Goal: Task Accomplishment & Management: Manage account settings

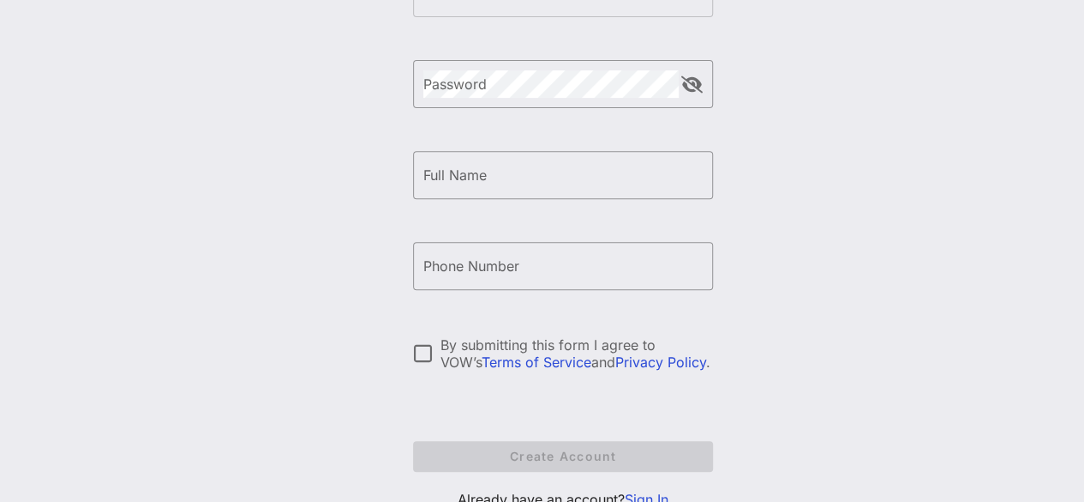
scroll to position [329, 0]
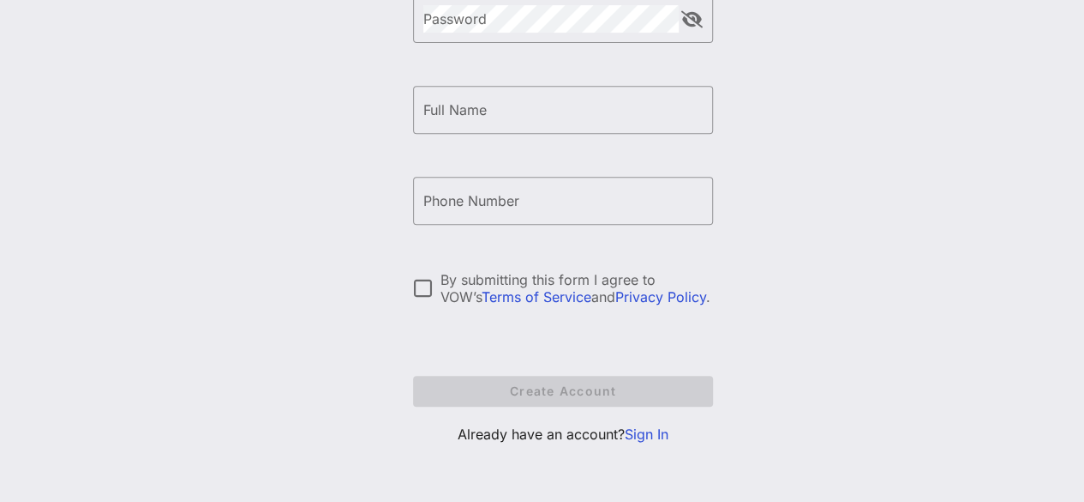
click at [650, 439] on link "Sign In" at bounding box center [647, 433] width 44 height 17
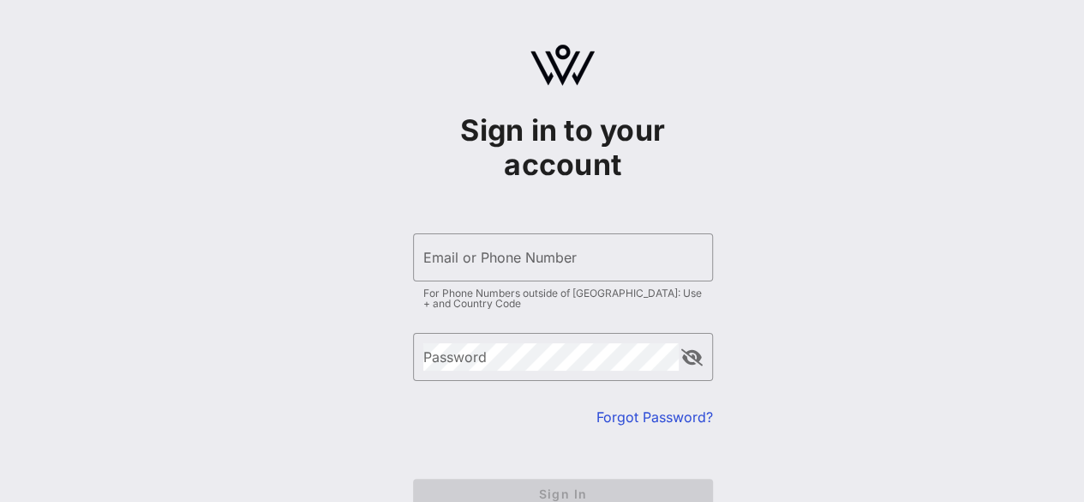
type input "[EMAIL_ADDRESS][DOMAIN_NAME]"
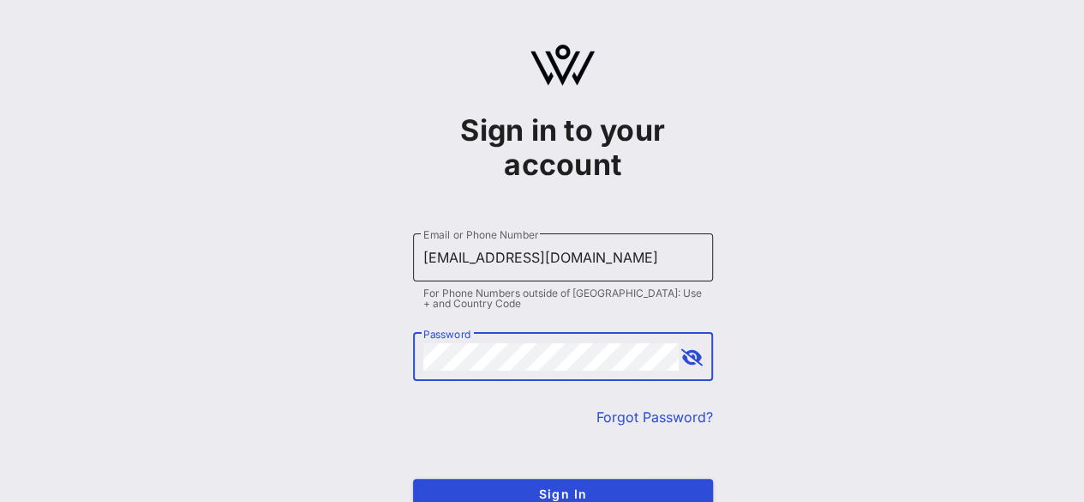
click at [660, 263] on input "[EMAIL_ADDRESS][DOMAIN_NAME]" at bounding box center [563, 256] width 279 height 27
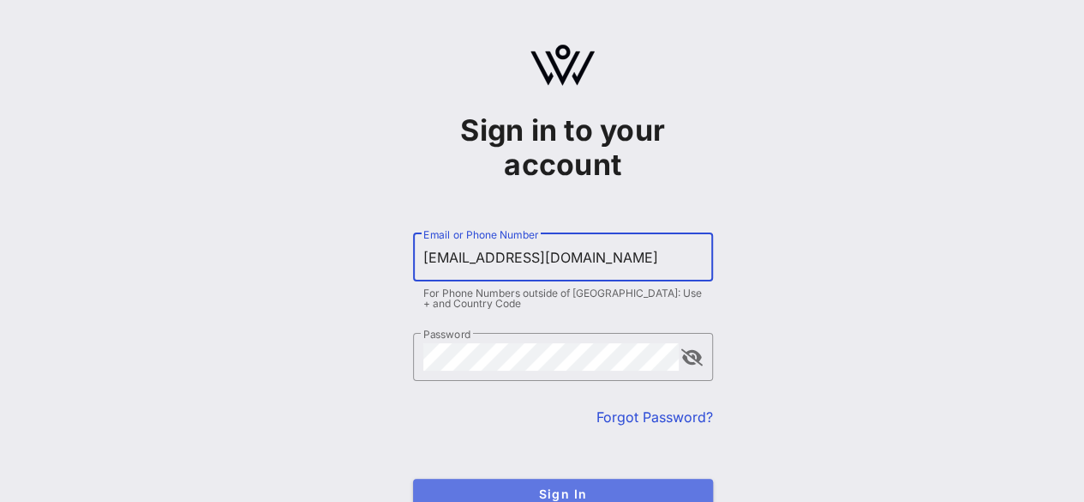
click at [565, 499] on span "Sign In" at bounding box center [563, 493] width 273 height 15
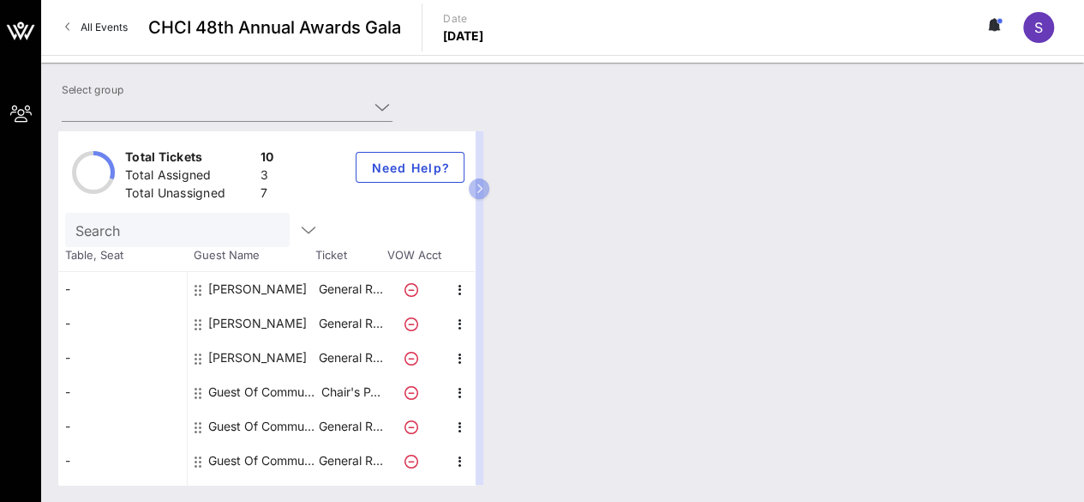
type input "Communities First (Communities First) [[PERSON_NAME], [EMAIL_ADDRESS][DOMAIN_NA…"
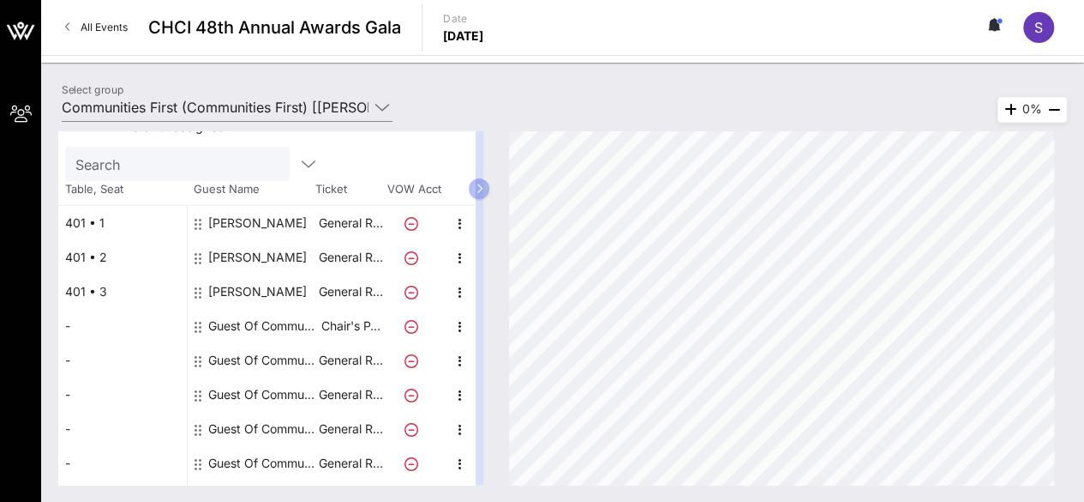
scroll to position [100, 0]
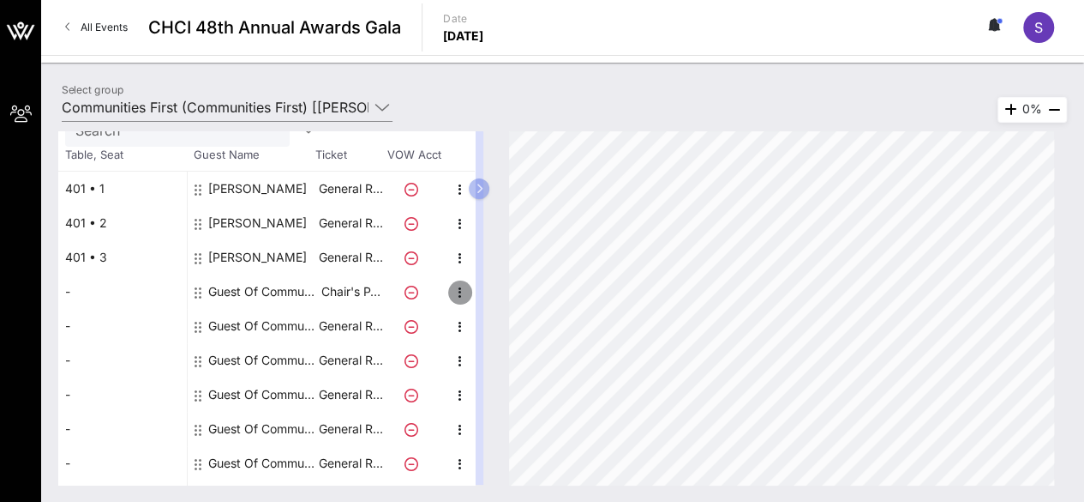
click at [460, 290] on icon "button" at bounding box center [460, 292] width 21 height 21
click at [448, 323] on span "button" at bounding box center [460, 326] width 24 height 21
click at [509, 333] on div "Edit" at bounding box center [502, 330] width 34 height 14
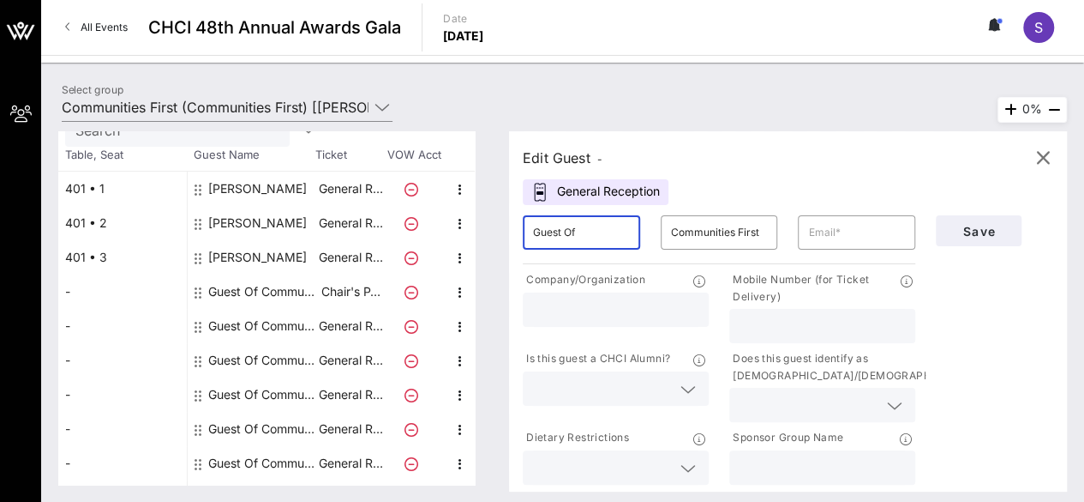
click at [566, 239] on input "Guest Of" at bounding box center [581, 232] width 97 height 27
type input "M"
type input "[PERSON_NAME]"
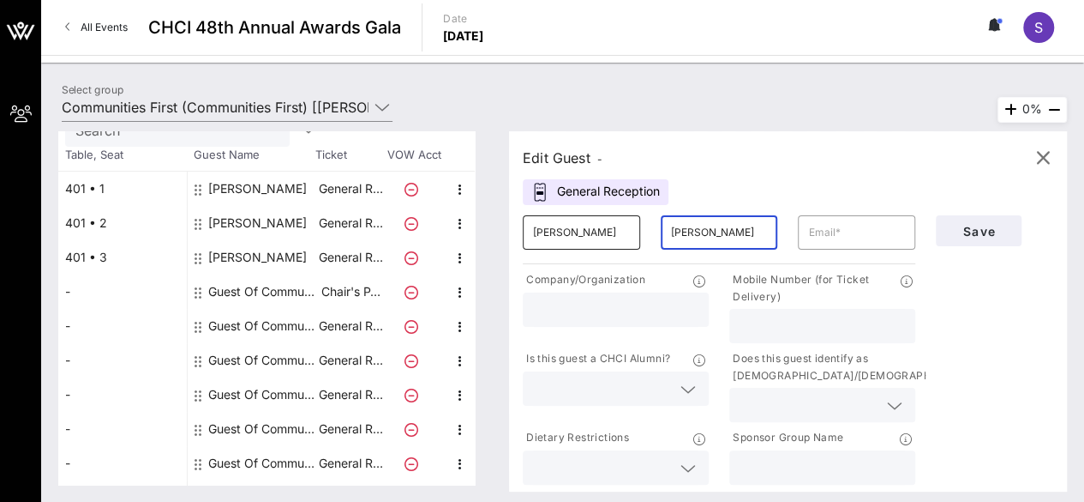
type input "[PERSON_NAME]"
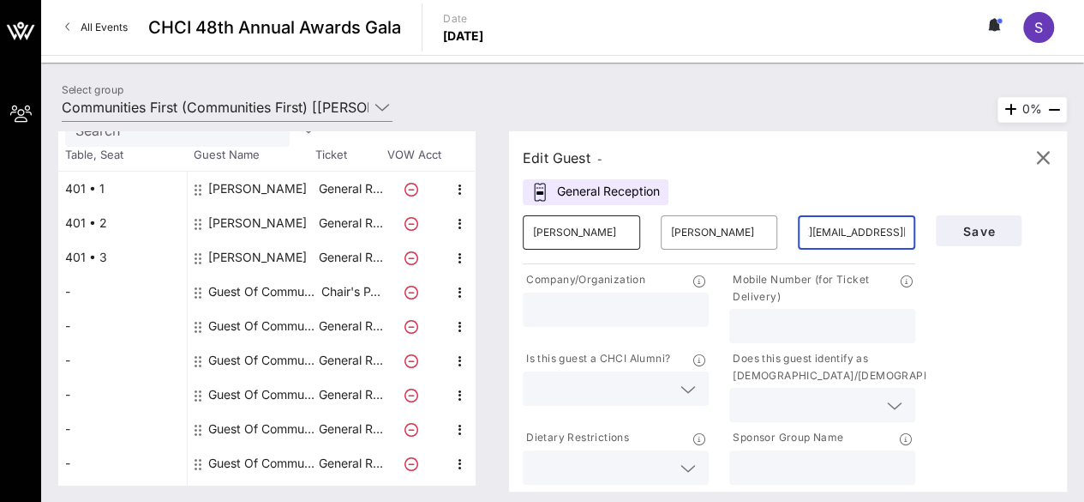
scroll to position [0, 86]
type input "[PERSON_NAME][EMAIL_ADDRESS][DOMAIN_NAME]"
click at [634, 323] on div at bounding box center [615, 309] width 165 height 34
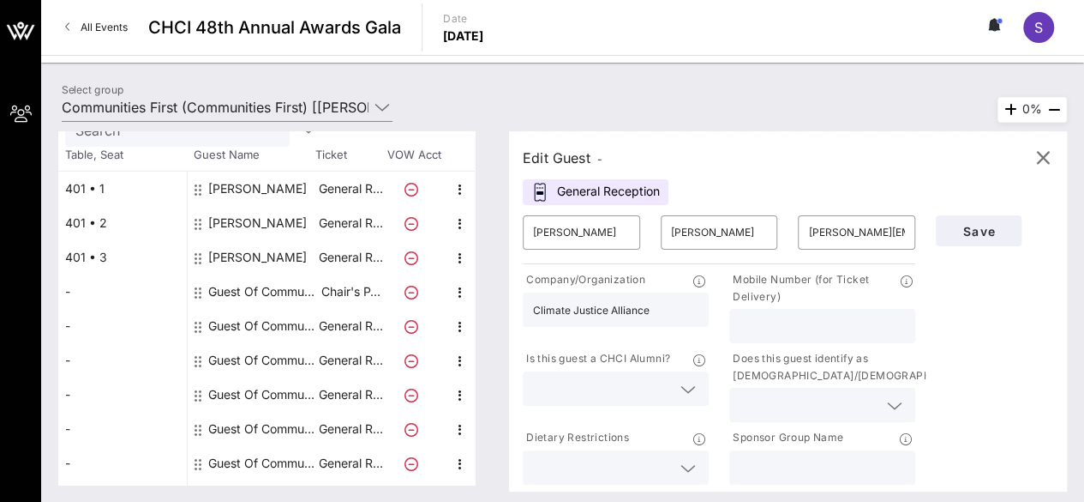
type input "Climate Justice Alliance"
click at [636, 385] on input "text" at bounding box center [602, 388] width 138 height 22
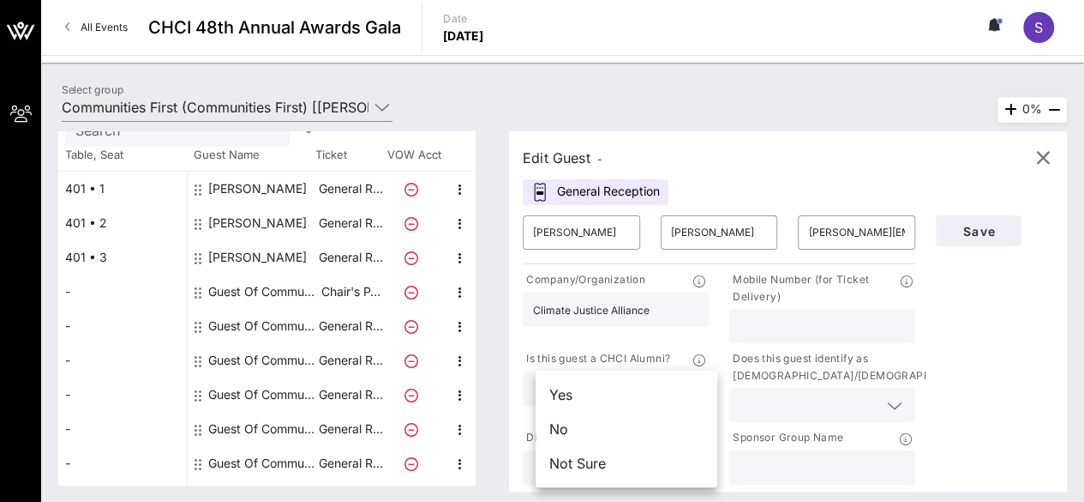
click at [613, 432] on div "No" at bounding box center [627, 429] width 182 height 34
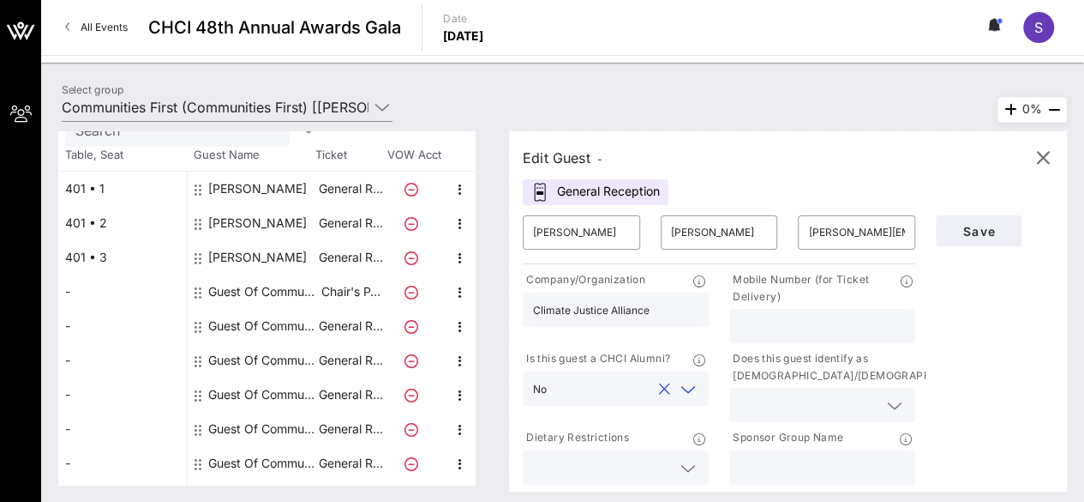
click at [633, 473] on input "text" at bounding box center [602, 467] width 138 height 22
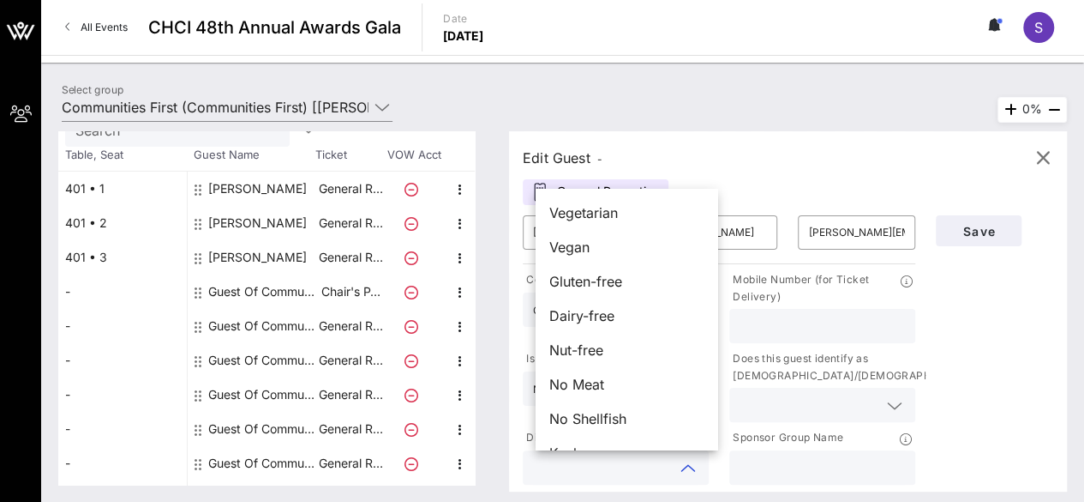
scroll to position [27, 0]
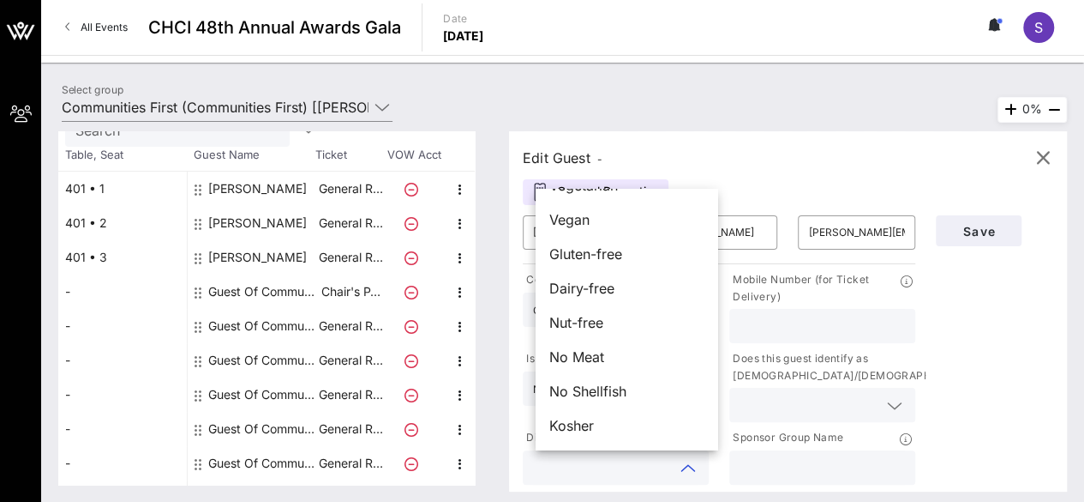
click at [992, 395] on div "Save" at bounding box center [995, 346] width 138 height 283
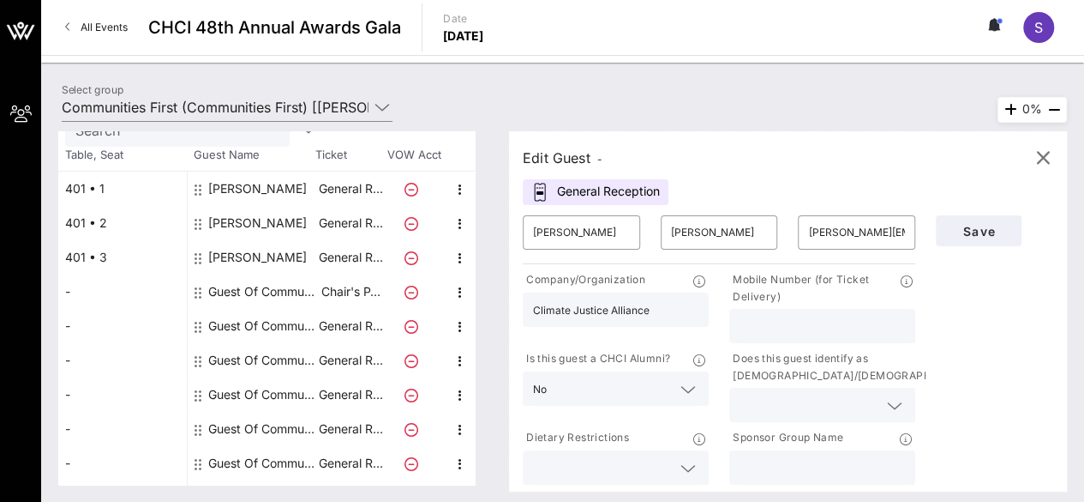
click at [850, 471] on input "text" at bounding box center [822, 467] width 165 height 22
click at [911, 450] on div "Communities First" at bounding box center [823, 467] width 186 height 34
type input "Communities First"
click at [829, 410] on input "text" at bounding box center [809, 405] width 138 height 22
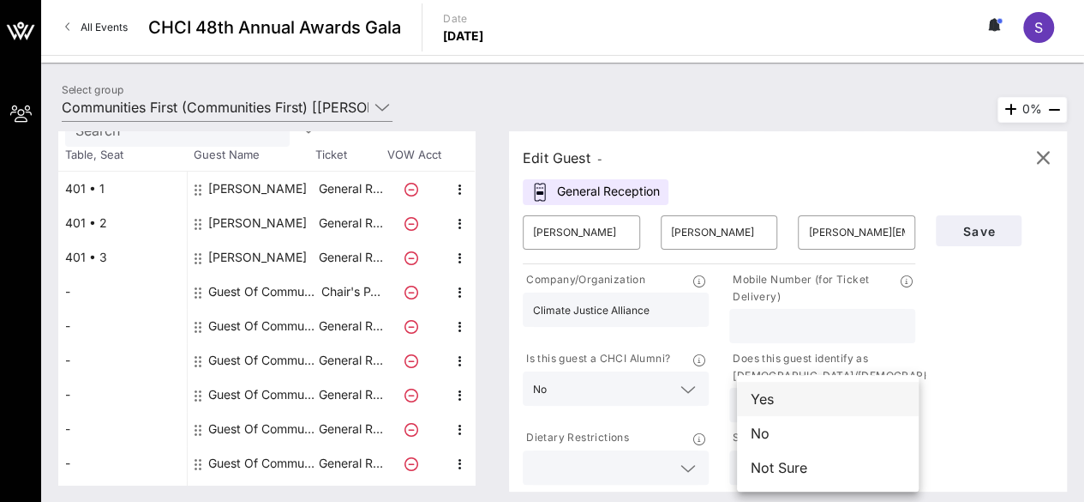
click at [813, 404] on div "Yes" at bounding box center [828, 398] width 182 height 34
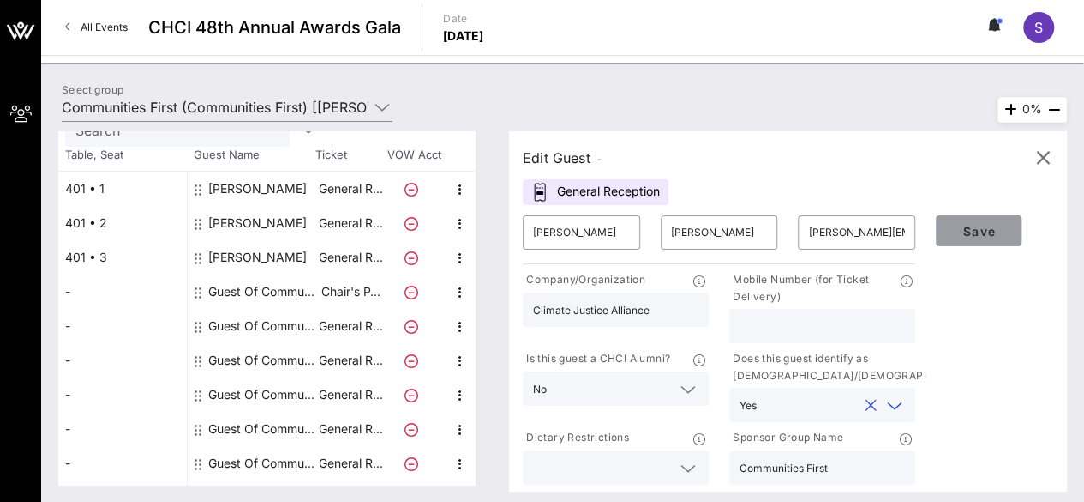
click at [952, 231] on span "Save" at bounding box center [979, 231] width 58 height 15
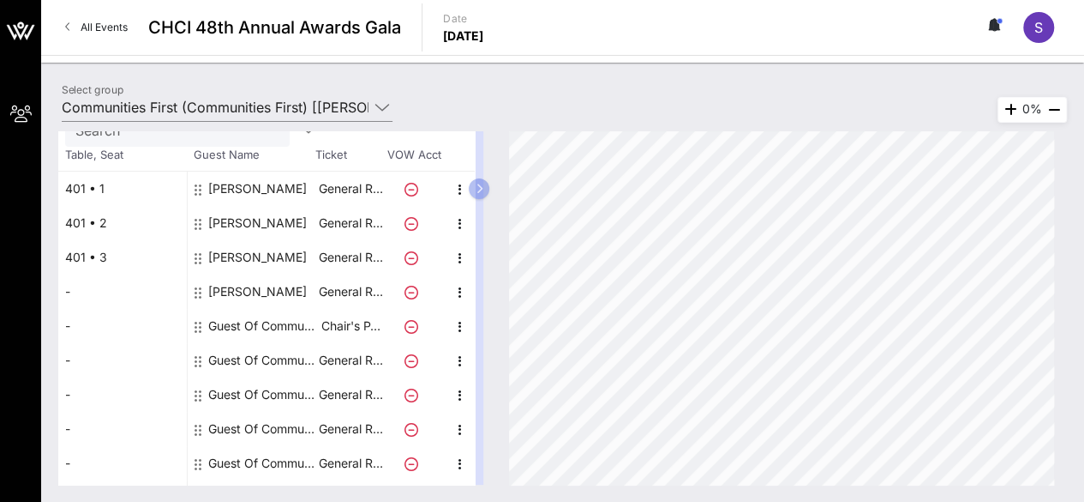
click at [249, 289] on div "[PERSON_NAME]" at bounding box center [257, 291] width 99 height 34
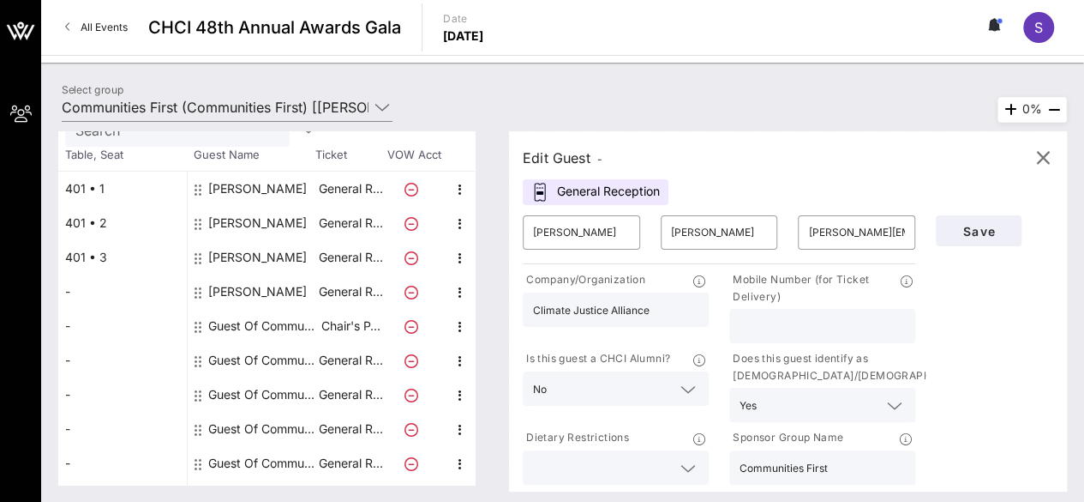
click at [789, 319] on input "text" at bounding box center [822, 326] width 165 height 22
type input "9087638608"
click at [972, 230] on span "Save" at bounding box center [979, 231] width 58 height 15
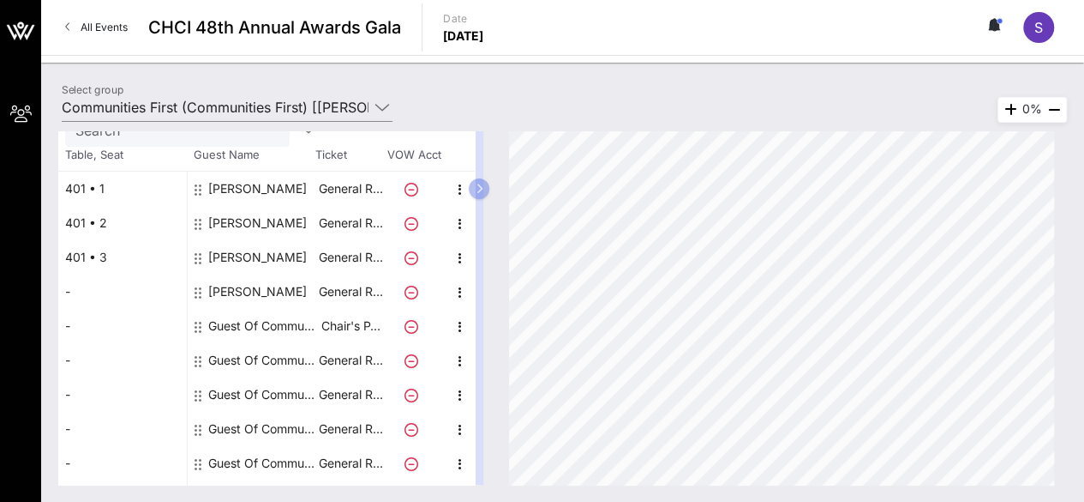
click at [252, 358] on div "Guest Of Communities First" at bounding box center [262, 360] width 108 height 34
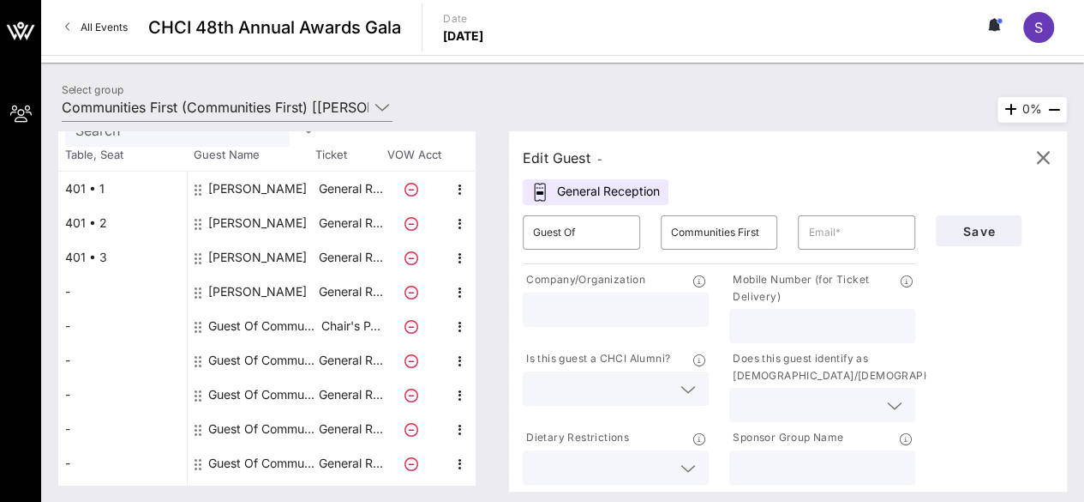
click at [286, 318] on div "Guest Of Communities First" at bounding box center [262, 326] width 108 height 34
click at [595, 226] on input "Guest Of" at bounding box center [581, 232] width 97 height 27
drag, startPoint x: 595, startPoint y: 226, endPoint x: 465, endPoint y: 198, distance: 133.3
click at [465, 198] on div "Total Tickets 10 Total Assigned 4 Total Unassigned 6 Need Help? Search Table, S…" at bounding box center [562, 307] width 1009 height 353
type input "[PERSON_NAME]"
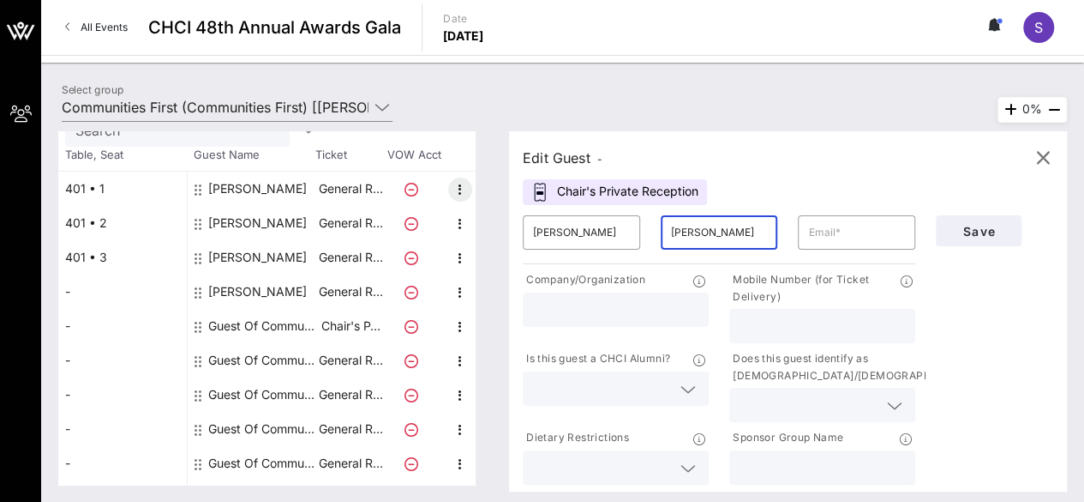
type input "[PERSON_NAME]"
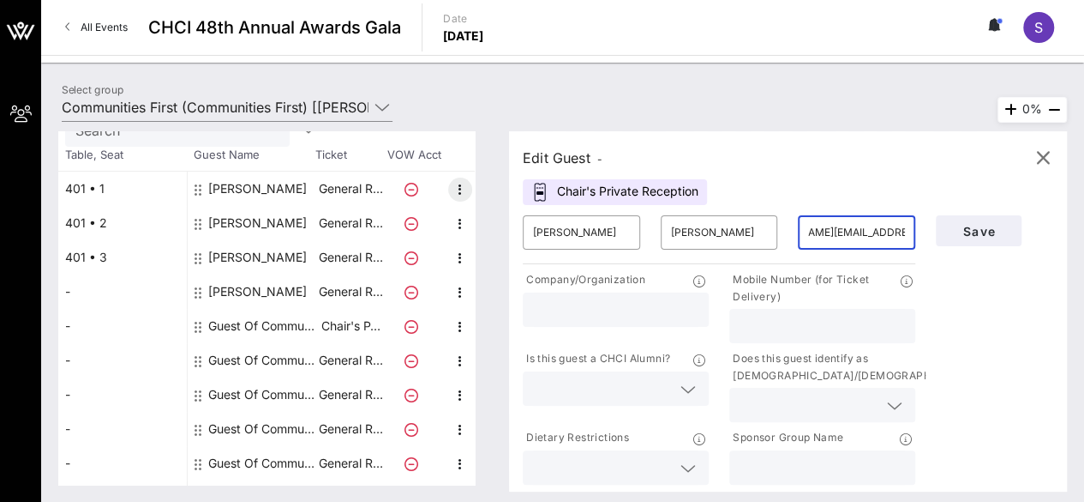
scroll to position [0, 63]
type input "[PERSON_NAME][EMAIL_ADDRESS][DOMAIN_NAME]"
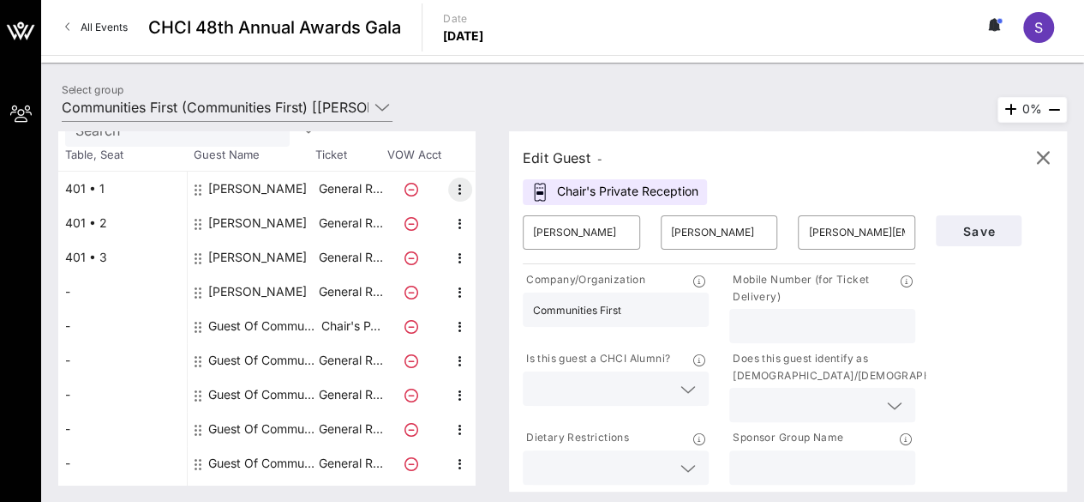
type input "Communities First"
type input "2026431284"
click at [608, 381] on input "text" at bounding box center [602, 388] width 138 height 22
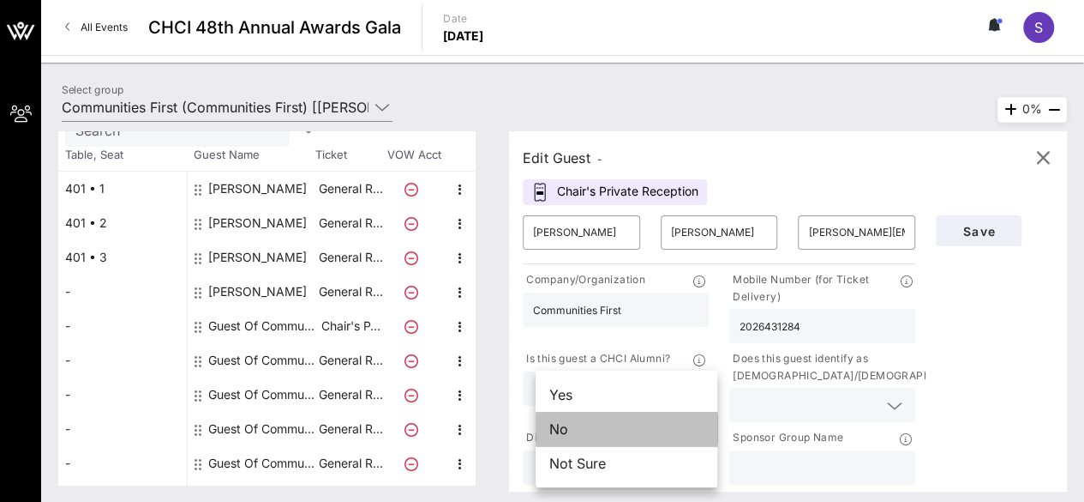
click at [626, 424] on div "No" at bounding box center [627, 429] width 182 height 34
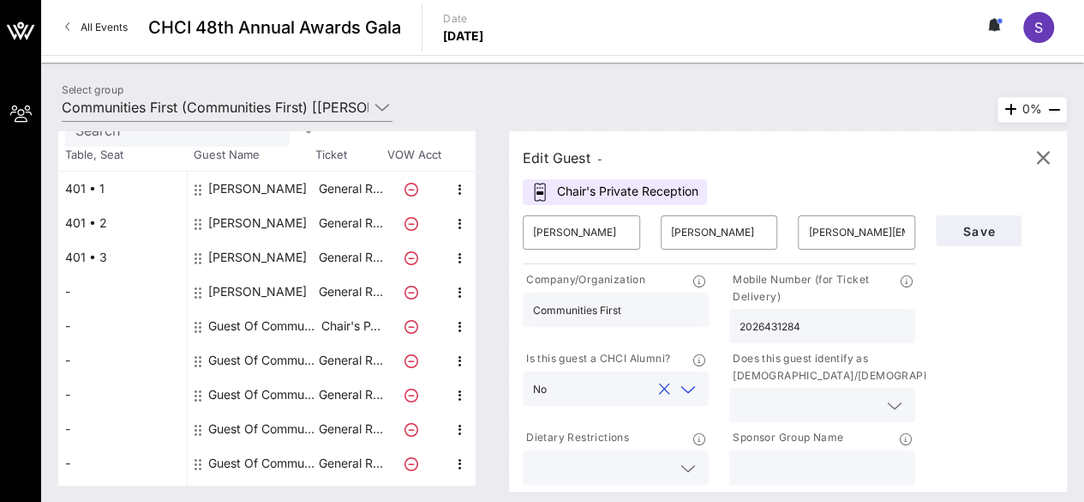
click at [779, 403] on input "text" at bounding box center [809, 405] width 138 height 22
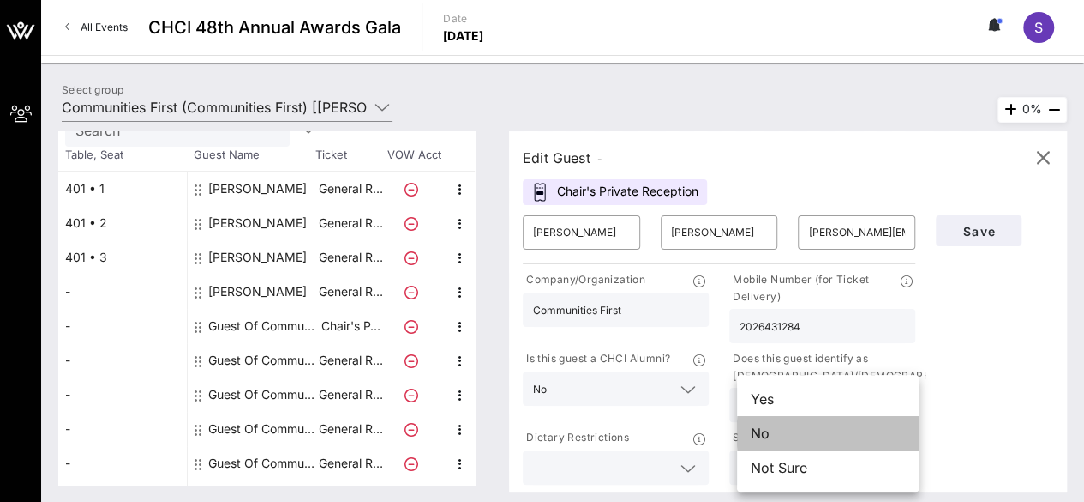
drag, startPoint x: 790, startPoint y: 430, endPoint x: 791, endPoint y: 442, distance: 12.9
click at [791, 442] on div "No" at bounding box center [828, 433] width 182 height 34
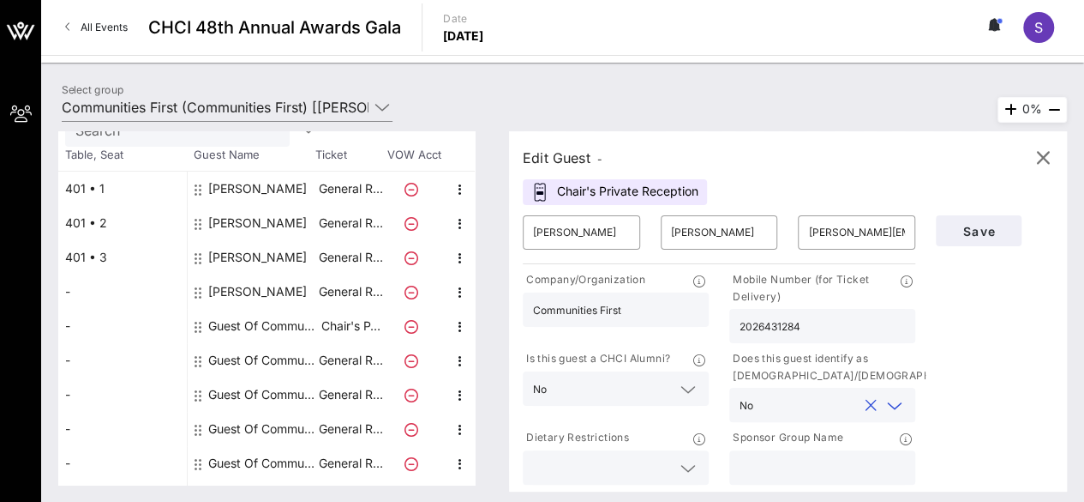
click at [809, 406] on input "text" at bounding box center [808, 405] width 97 height 22
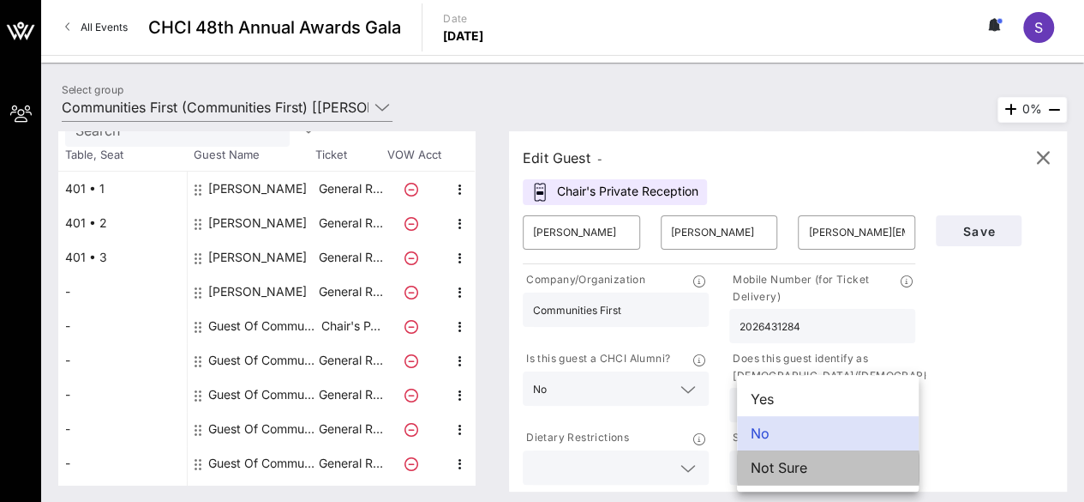
click at [826, 479] on div "Not Sure" at bounding box center [828, 467] width 182 height 34
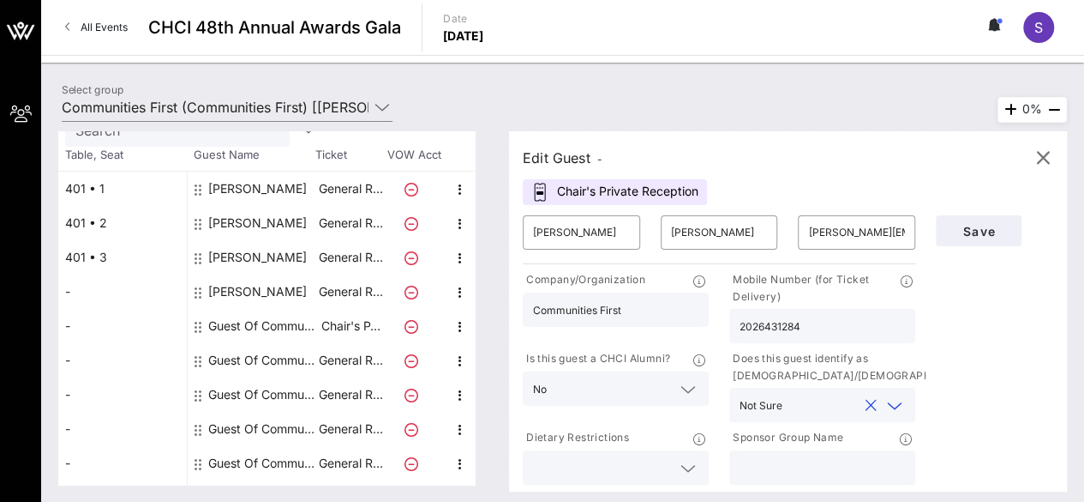
click at [969, 404] on div "Save" at bounding box center [995, 346] width 138 height 283
click at [826, 461] on input "text" at bounding box center [822, 467] width 165 height 22
type input "c"
type input "Communities First"
click at [988, 233] on span "Save" at bounding box center [979, 231] width 58 height 15
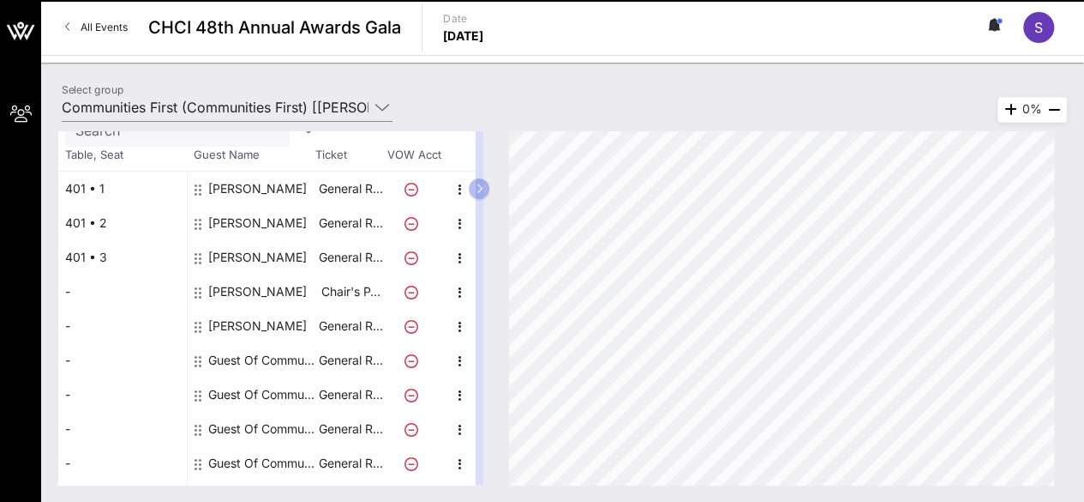
click at [251, 356] on div "Guest Of Communities First" at bounding box center [262, 360] width 108 height 34
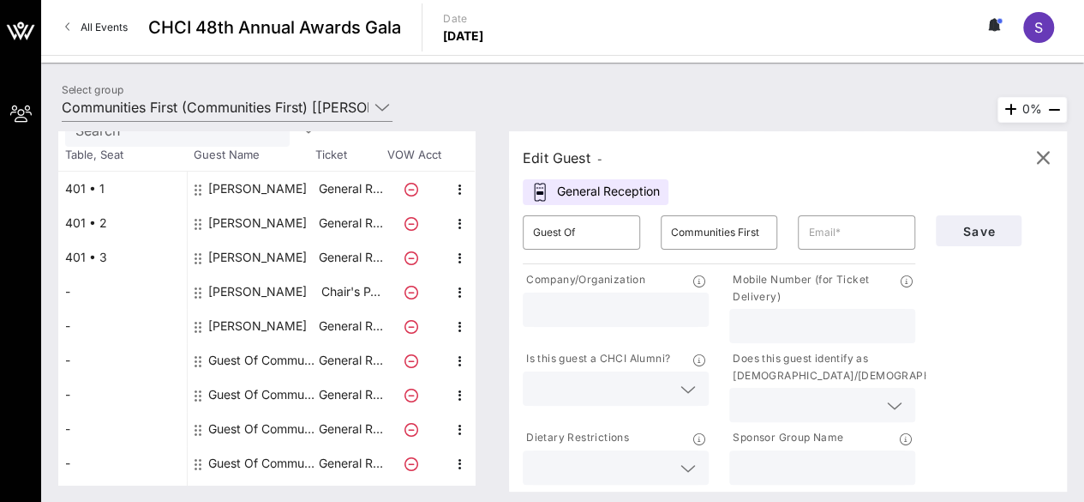
click at [251, 356] on div "Guest Of Communities First" at bounding box center [262, 360] width 108 height 34
click at [586, 232] on input "Guest Of" at bounding box center [581, 232] width 97 height 27
type input "Melody"
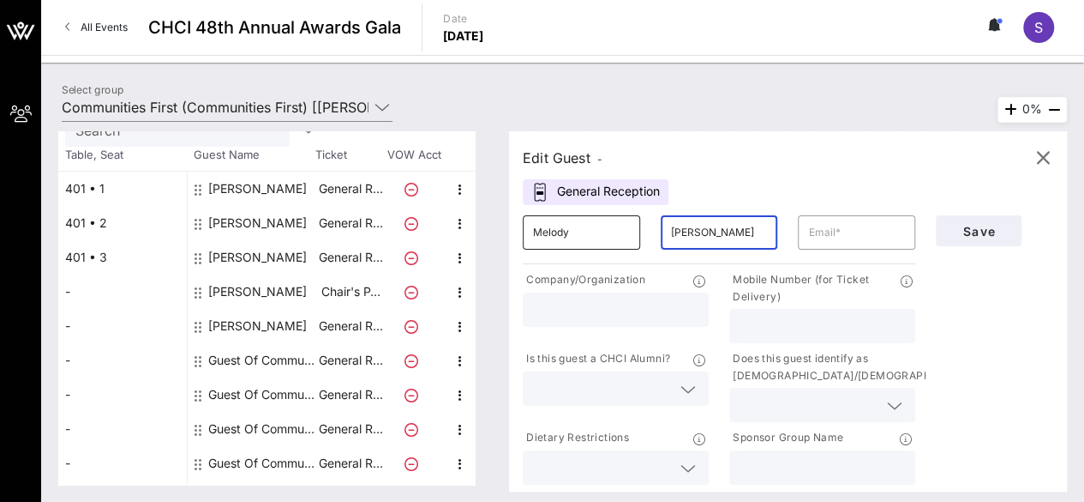
type input "[PERSON_NAME]"
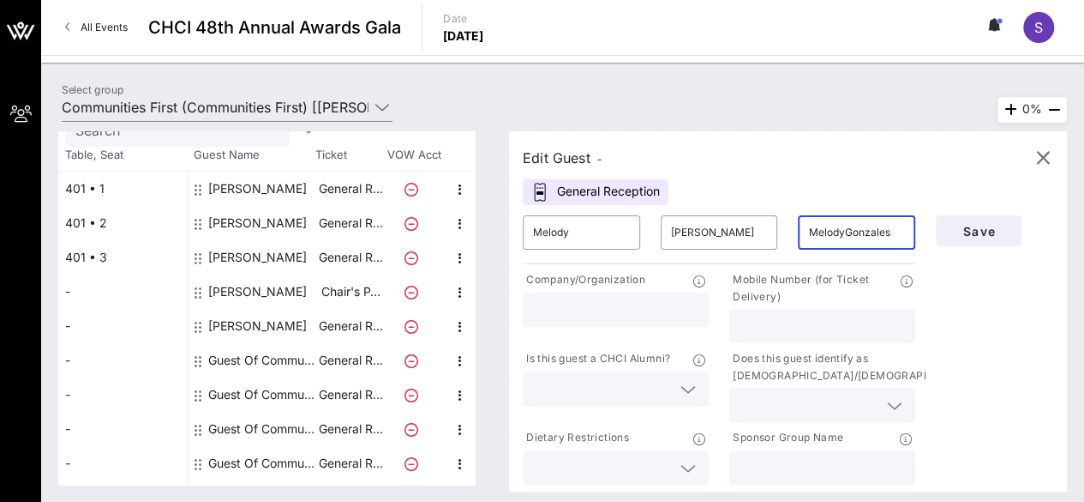
type input "MelodyGonzales"
click at [571, 315] on input "text" at bounding box center [615, 309] width 165 height 22
click at [802, 333] on input "text" at bounding box center [822, 326] width 165 height 22
type input "6199337572"
click at [835, 401] on input "text" at bounding box center [809, 405] width 138 height 22
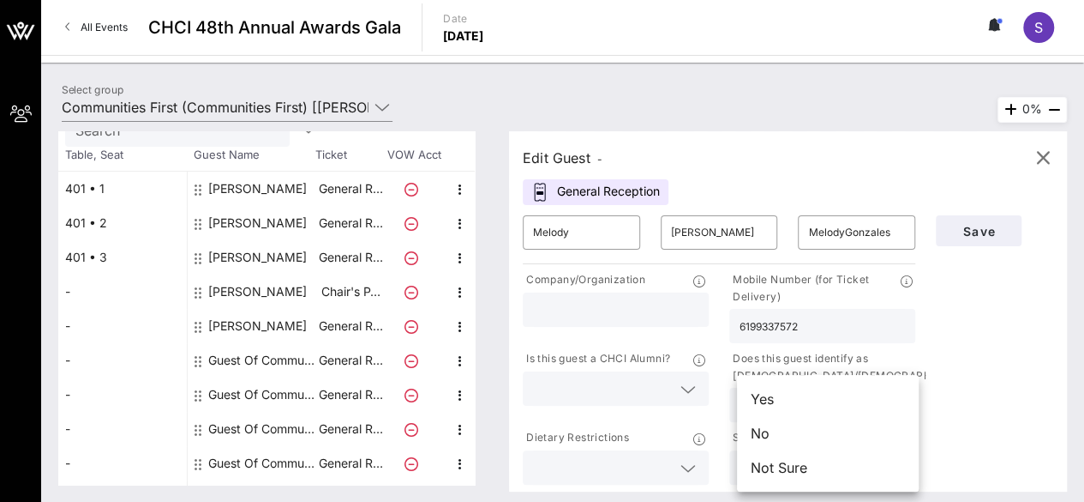
click at [799, 401] on div "Yes" at bounding box center [828, 398] width 182 height 34
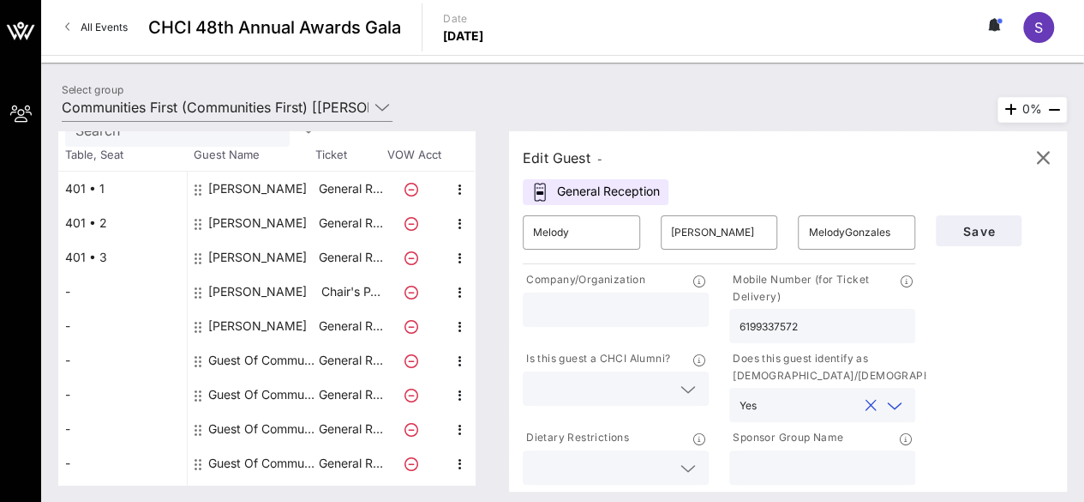
click at [799, 472] on input "text" at bounding box center [822, 467] width 165 height 22
type input "Communities First"
click at [650, 388] on input "text" at bounding box center [602, 388] width 138 height 22
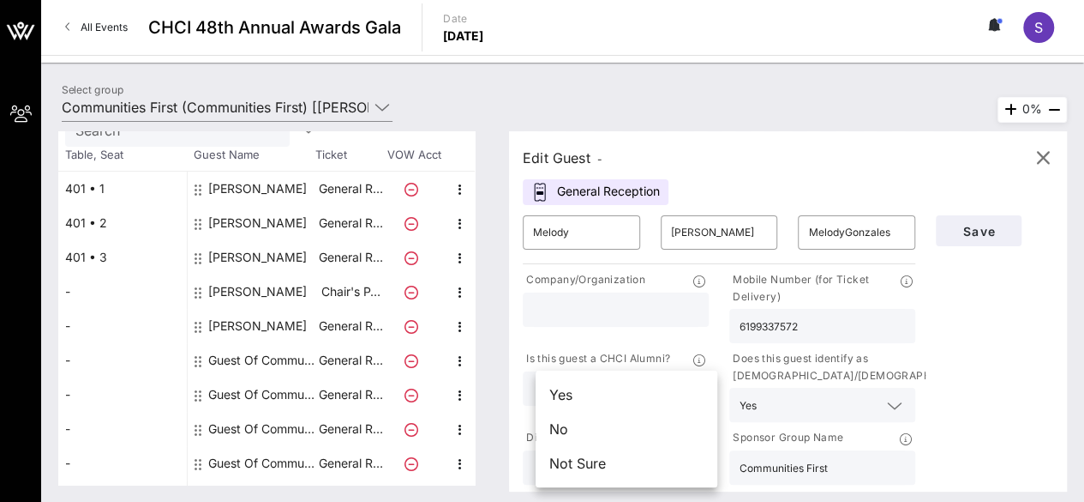
click at [649, 429] on div "No" at bounding box center [627, 429] width 182 height 34
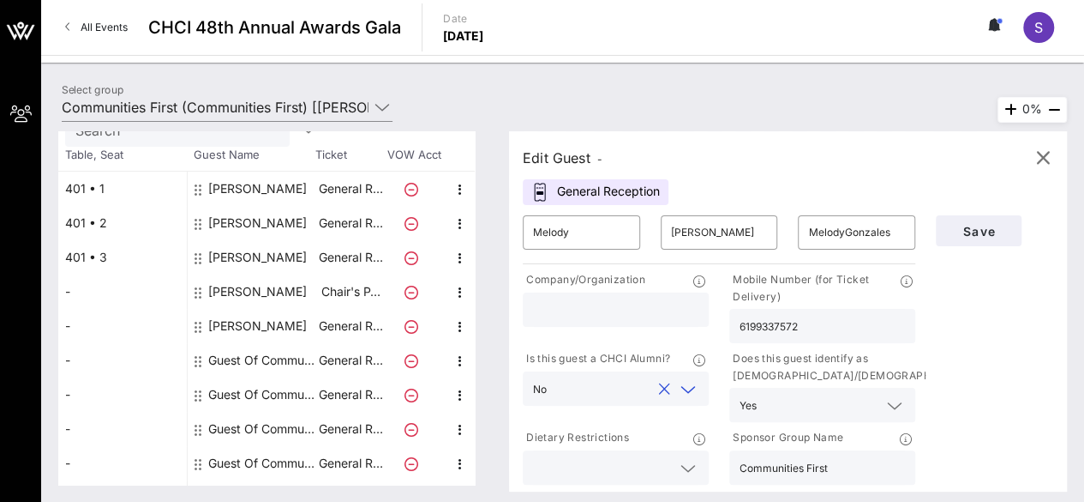
click at [597, 315] on input "text" at bounding box center [615, 309] width 165 height 22
type input "Hope & Power Strategies"
click at [650, 480] on div at bounding box center [615, 467] width 165 height 34
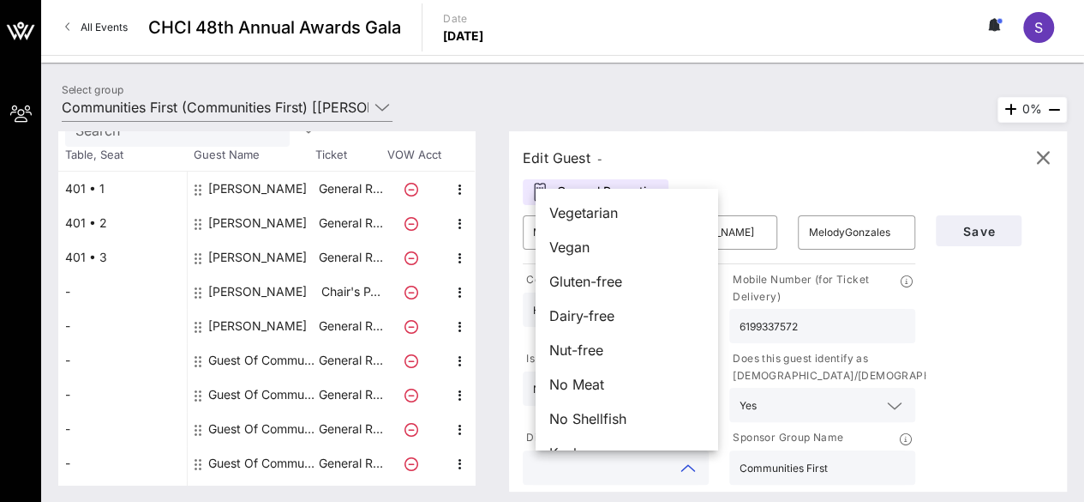
scroll to position [27, 0]
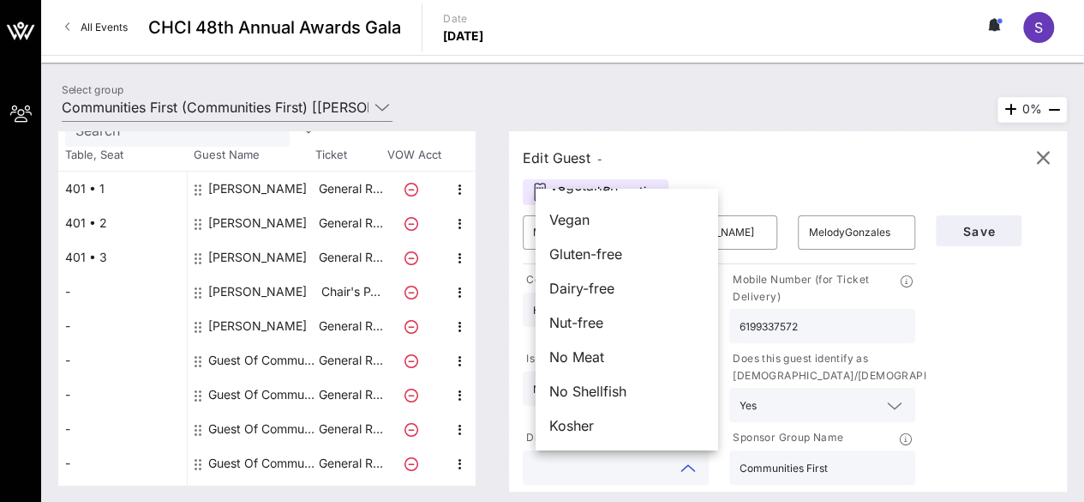
click at [838, 160] on div "Edit Guest -" at bounding box center [788, 158] width 531 height 26
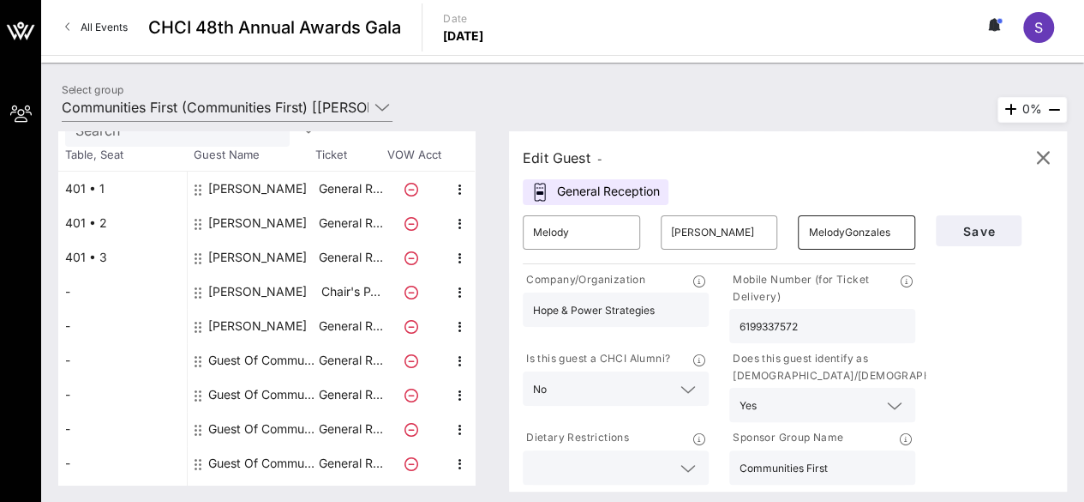
click at [885, 238] on input "MelodyGonzales" at bounding box center [856, 232] width 97 height 27
type input "[EMAIL_ADDRESS][DOMAIN_NAME]"
click at [976, 234] on span "Save" at bounding box center [979, 231] width 58 height 15
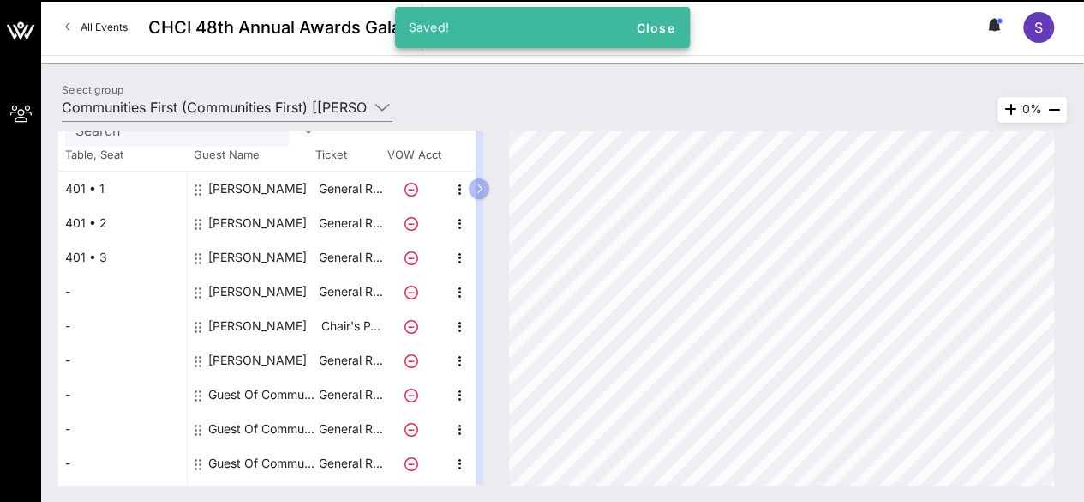
click at [253, 386] on div "Guest Of Communities First" at bounding box center [262, 394] width 108 height 34
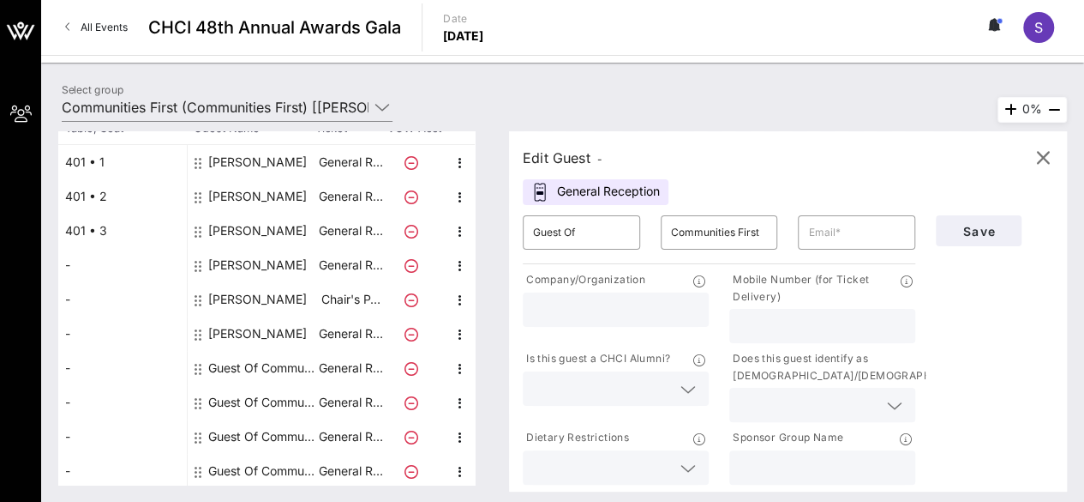
scroll to position [129, 0]
click at [247, 195] on div "[PERSON_NAME]" at bounding box center [257, 194] width 99 height 34
type input "Mar"
type input "[PERSON_NAME]"
type input "[EMAIL_ADDRESS][DOMAIN_NAME]"
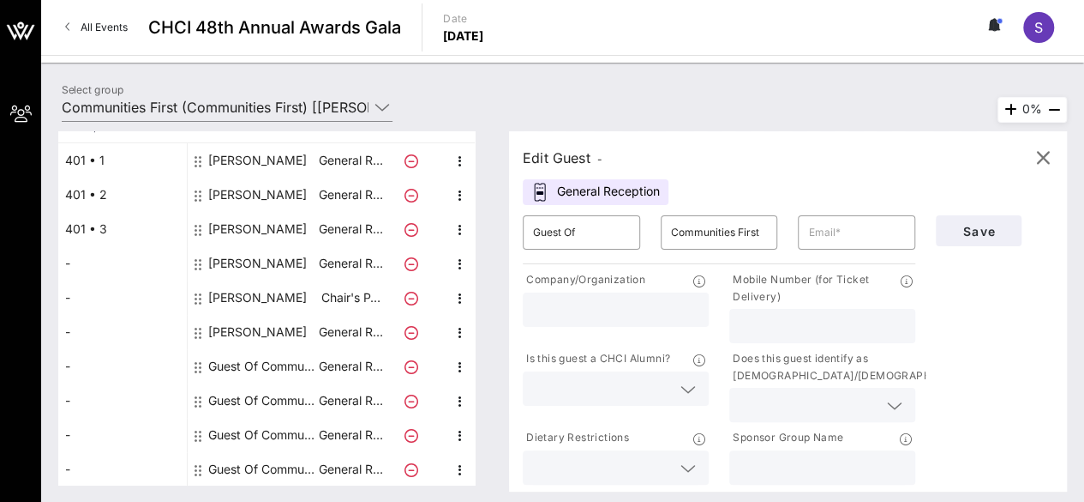
type input "Climate Justice Alliance"
type input "5203104289"
type input "Communities First"
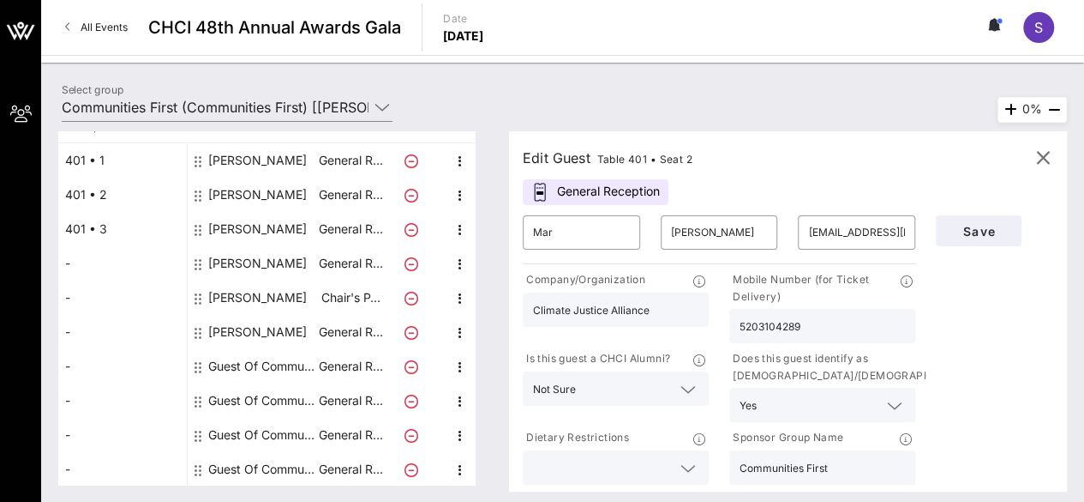
click at [608, 459] on input "text" at bounding box center [602, 467] width 138 height 22
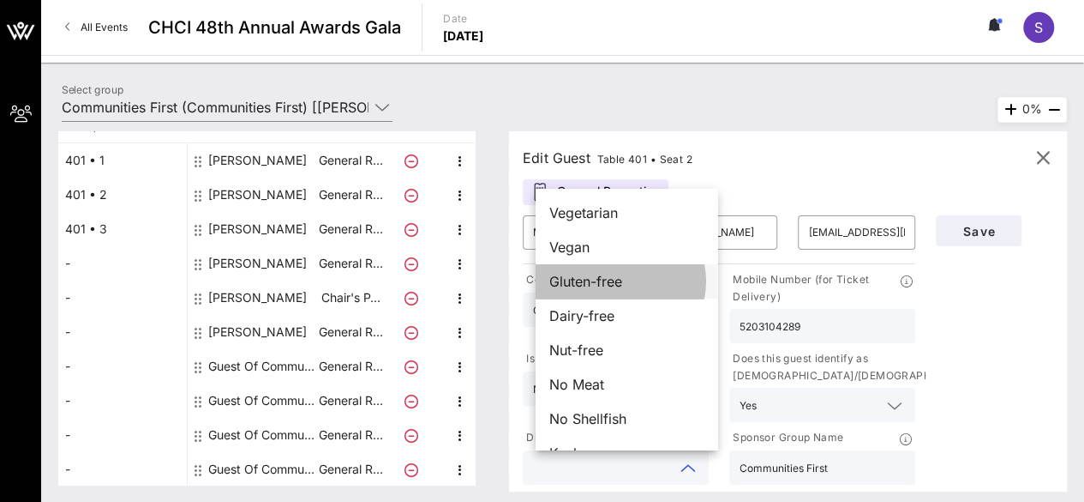
click at [595, 285] on span "Gluten-free" at bounding box center [586, 281] width 73 height 21
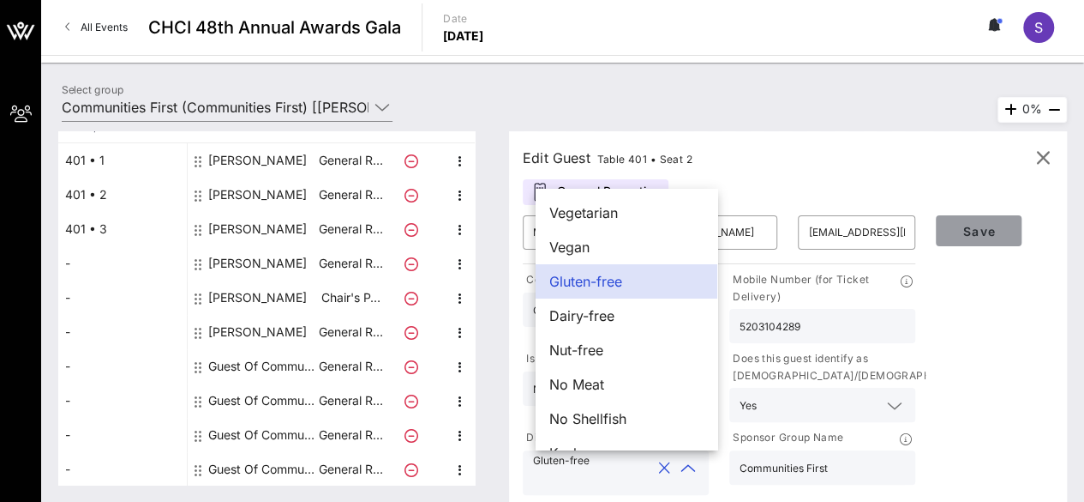
click at [984, 235] on span "Save" at bounding box center [979, 231] width 58 height 15
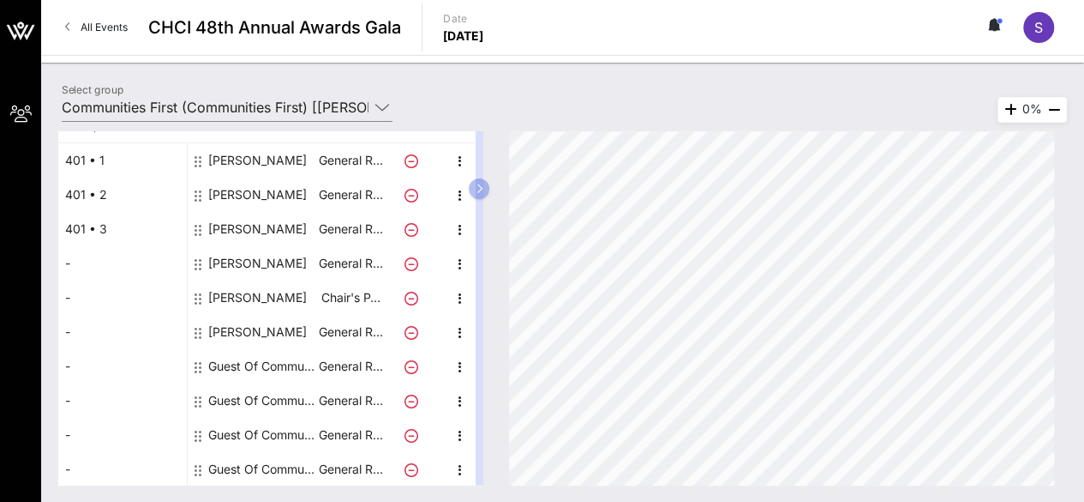
click at [245, 369] on div "Guest Of Communities First" at bounding box center [262, 366] width 108 height 34
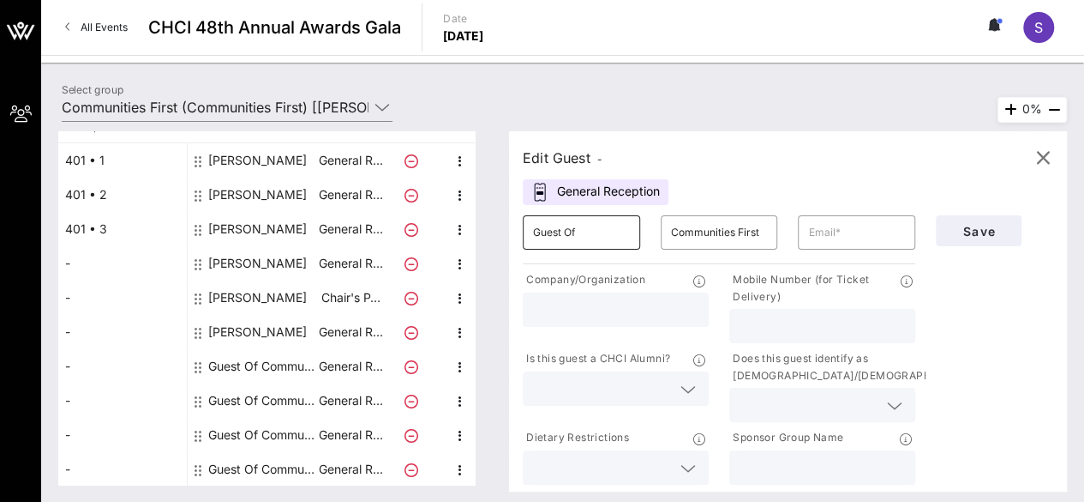
click at [573, 220] on input "Guest Of" at bounding box center [581, 232] width 97 height 27
type input "[PERSON_NAME]"
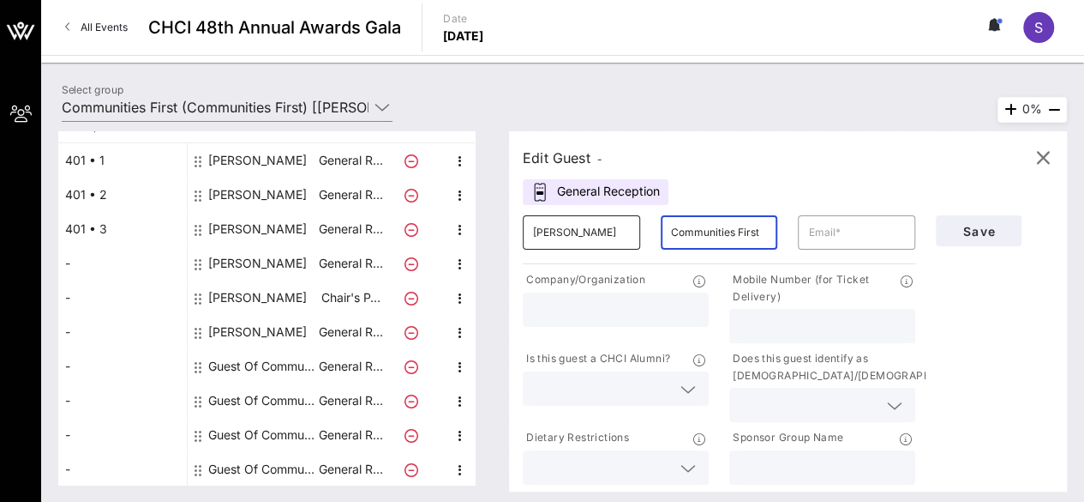
type input "S"
type input "[PERSON_NAME]"
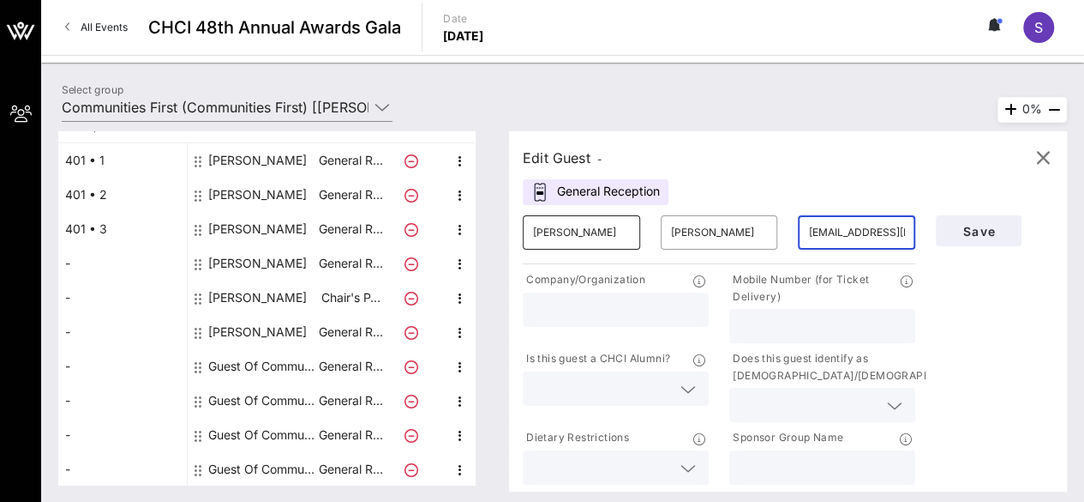
scroll to position [0, 14]
type input "[EMAIL_ADDRESS][DOMAIN_NAME]"
type input "7022320624"
click at [629, 379] on input "text" at bounding box center [602, 388] width 138 height 22
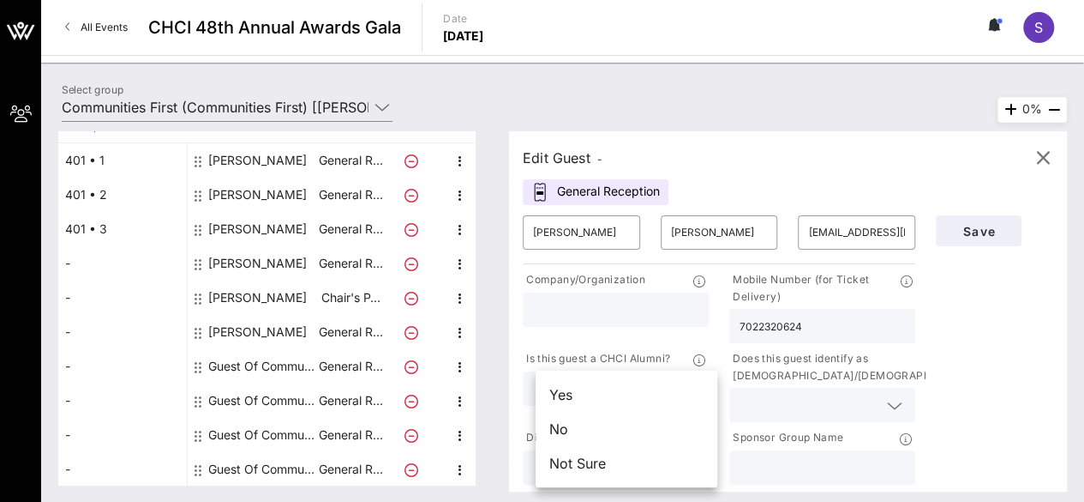
click at [629, 469] on div "Not Sure" at bounding box center [627, 463] width 182 height 34
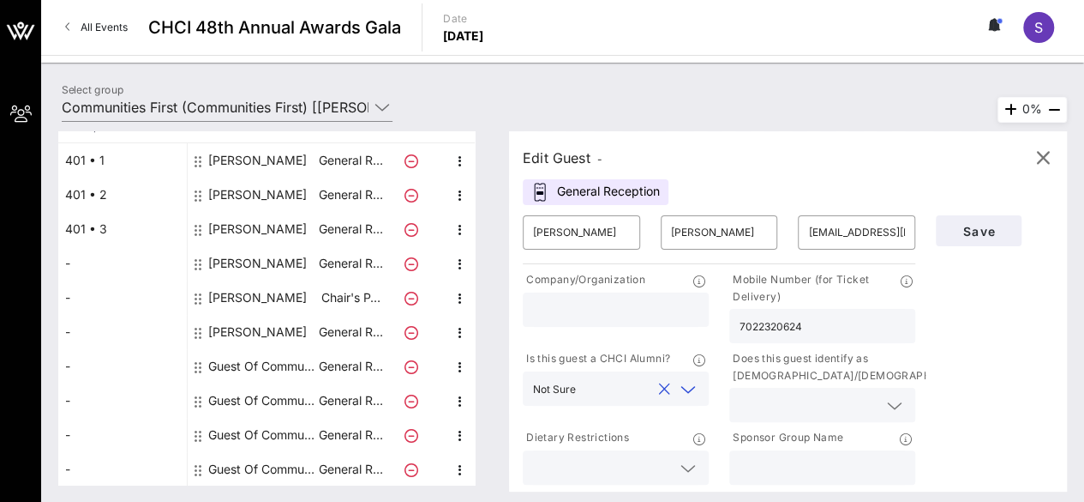
click at [779, 401] on input "text" at bounding box center [809, 405] width 138 height 22
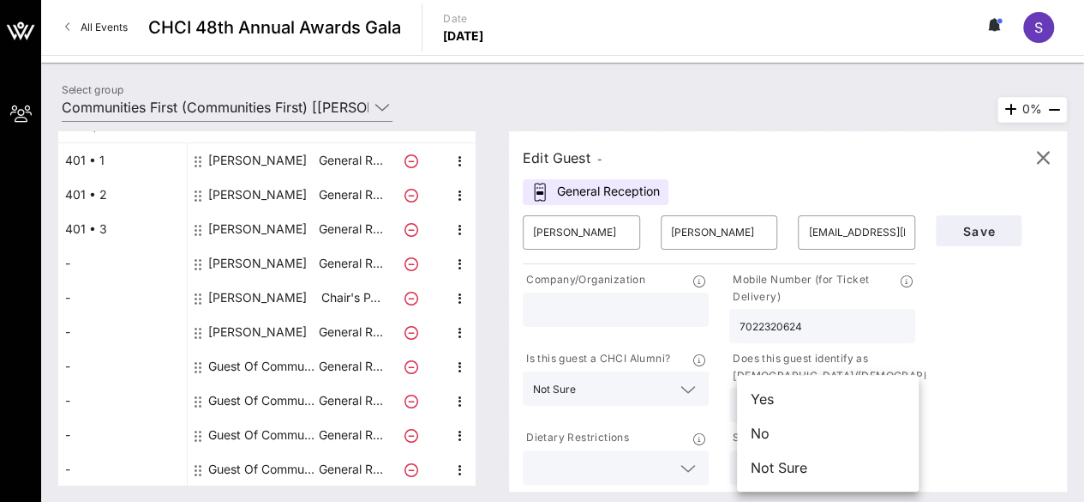
click at [819, 404] on div "Yes" at bounding box center [828, 398] width 182 height 34
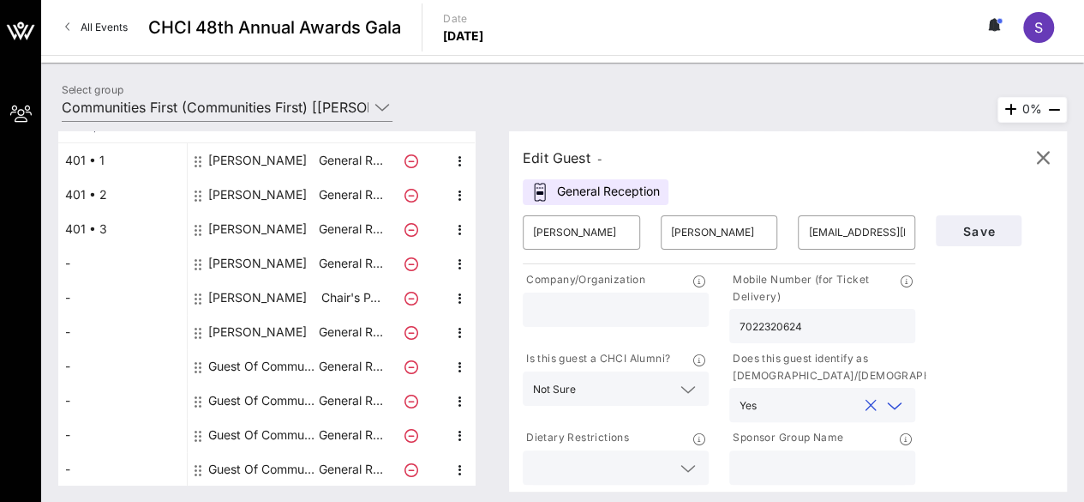
click at [650, 475] on input "text" at bounding box center [602, 467] width 138 height 22
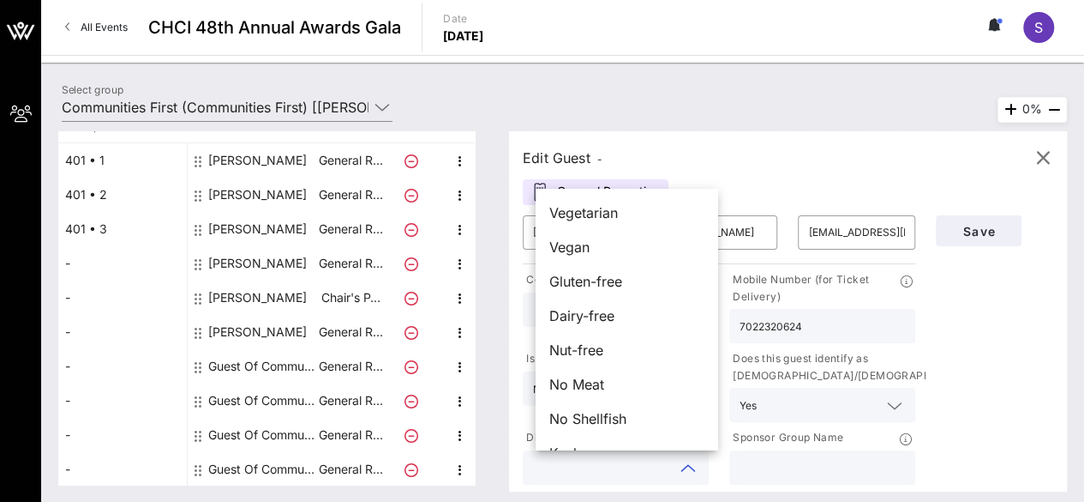
click at [846, 452] on div at bounding box center [822, 467] width 165 height 34
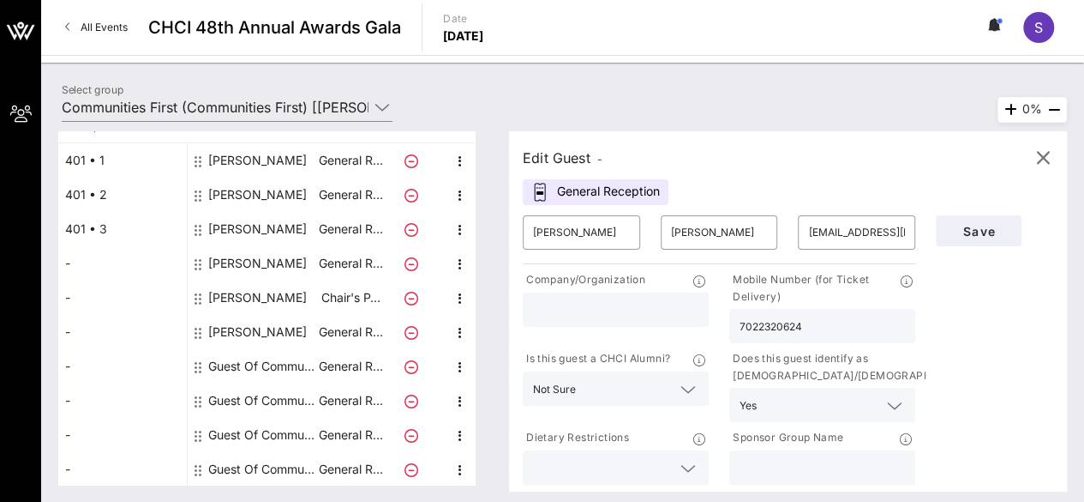
type input "C"
type input "Communities First"
click at [979, 231] on span "Save" at bounding box center [979, 231] width 58 height 15
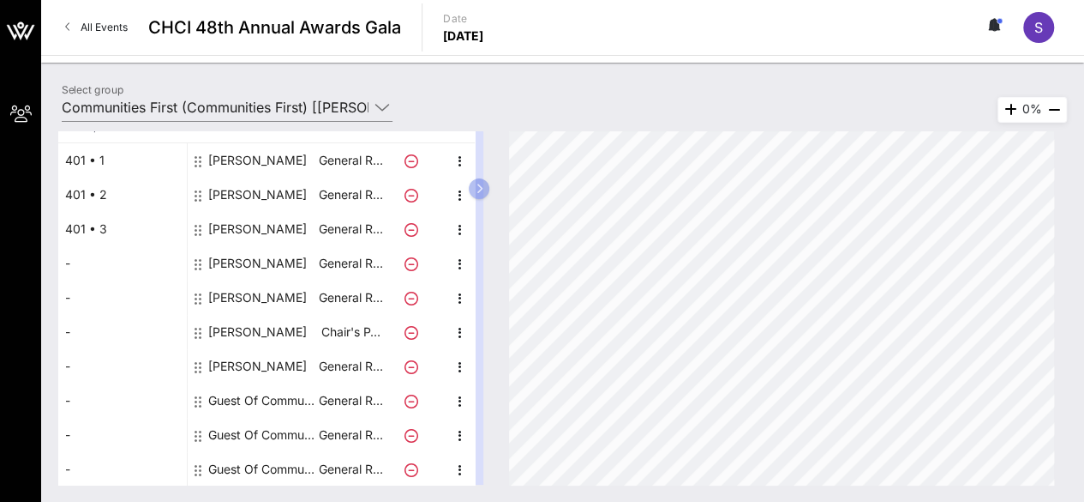
click at [231, 402] on div "Guest Of Communities First" at bounding box center [262, 400] width 108 height 34
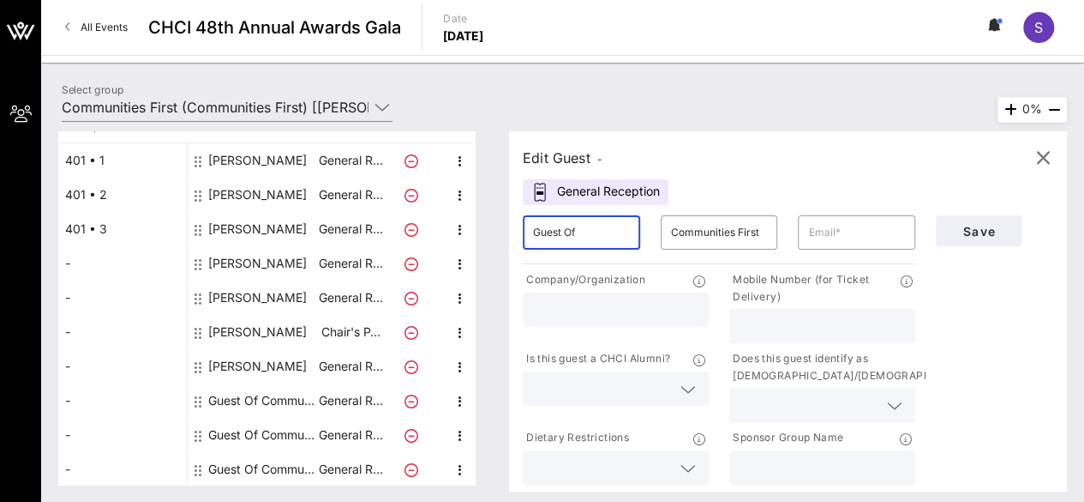
click at [592, 237] on input "Guest Of" at bounding box center [581, 232] width 97 height 27
type input "[PERSON_NAME]"
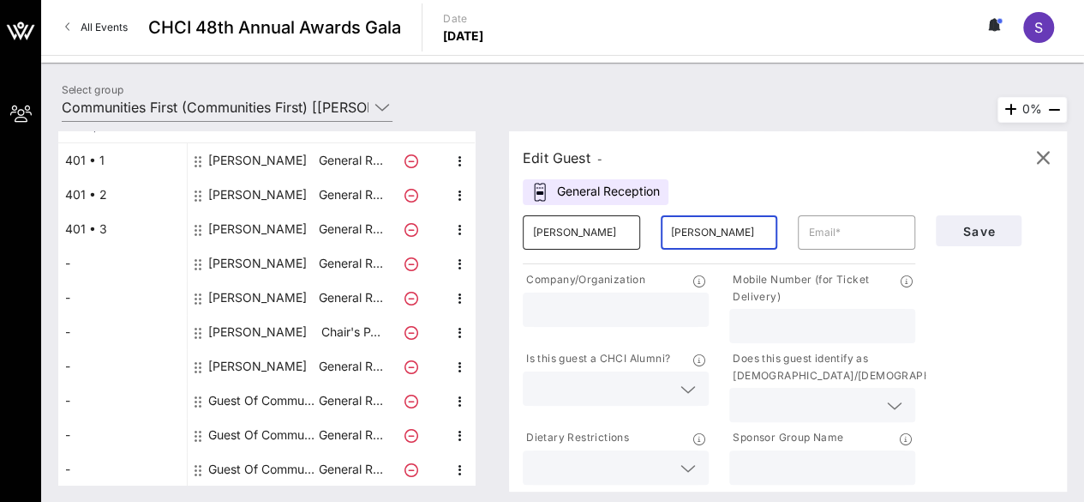
type input "[PERSON_NAME]"
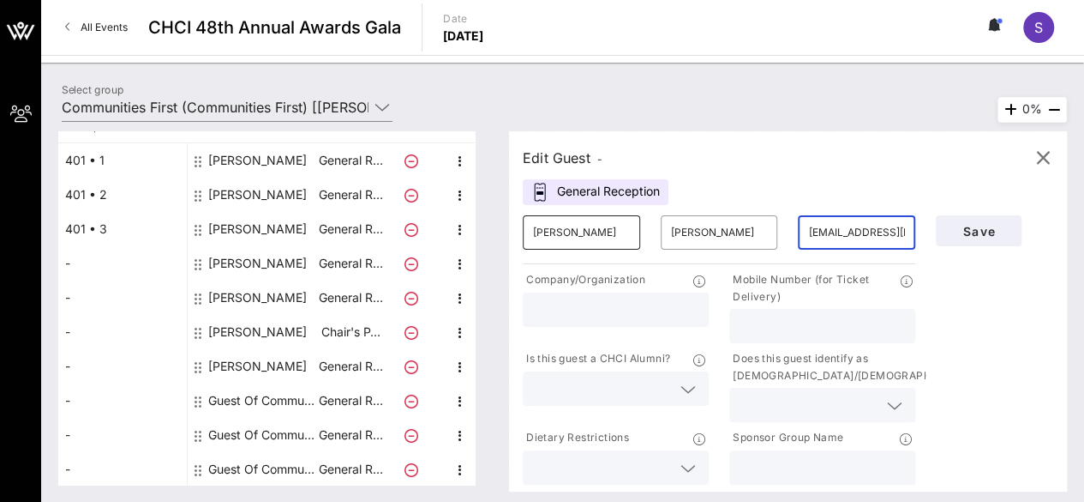
scroll to position [0, 12]
type input "[EMAIL_ADDRESS][DOMAIN_NAME]"
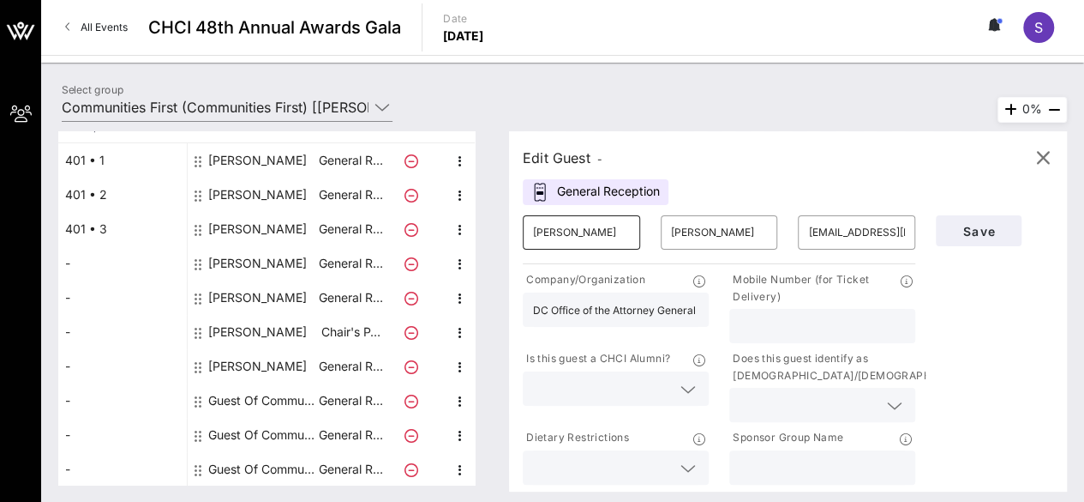
scroll to position [0, 3]
type input "DC Office of the Attorney General"
click at [592, 237] on input "[PERSON_NAME]" at bounding box center [581, 232] width 97 height 27
click at [780, 330] on input "202614597" at bounding box center [822, 326] width 165 height 22
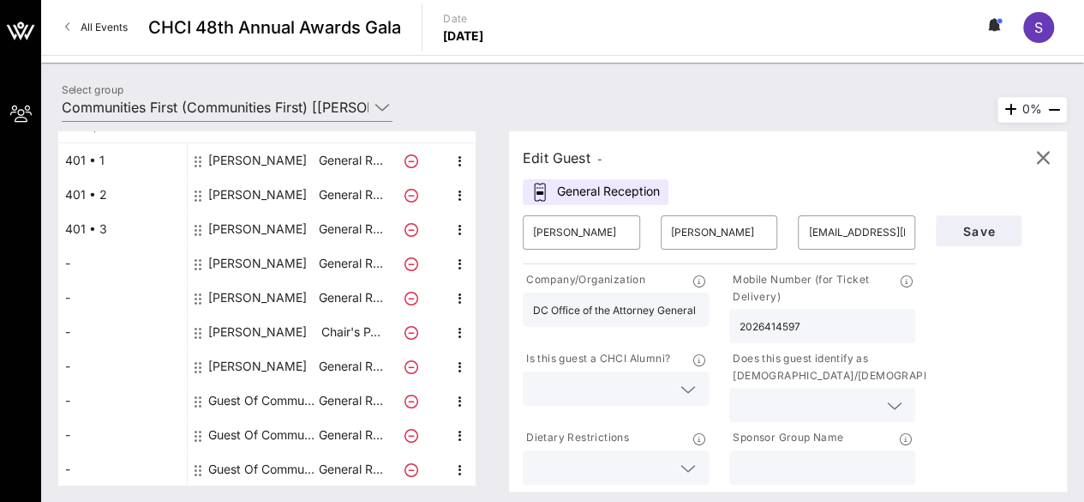
type input "2026414597"
click at [610, 387] on input "text" at bounding box center [602, 388] width 138 height 22
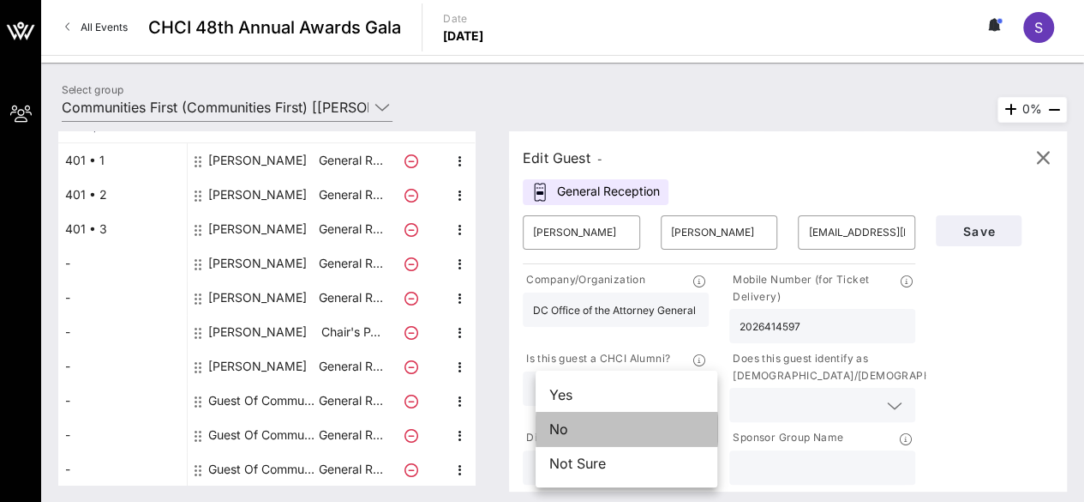
click at [619, 435] on div "No" at bounding box center [627, 429] width 182 height 34
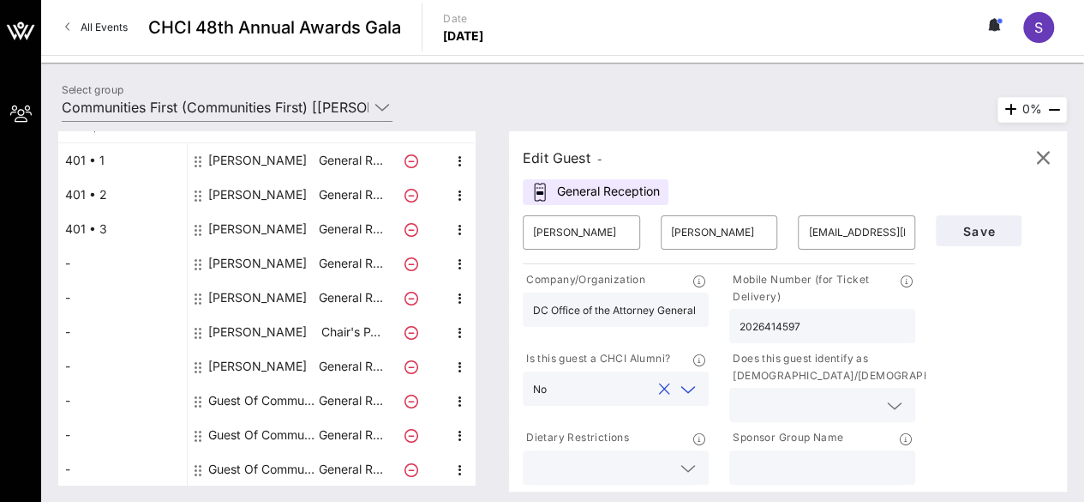
click at [806, 400] on input "text" at bounding box center [809, 405] width 138 height 22
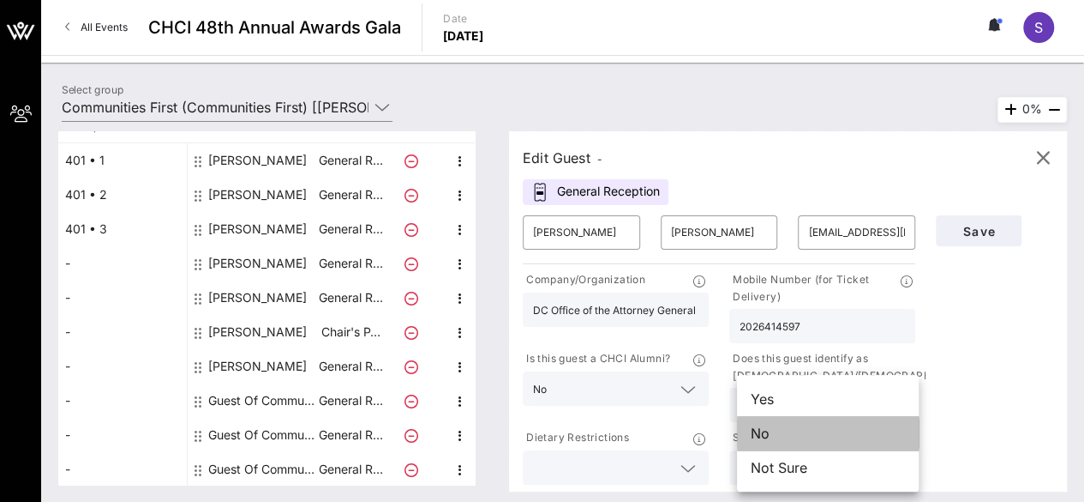
click at [801, 437] on div "No" at bounding box center [828, 433] width 182 height 34
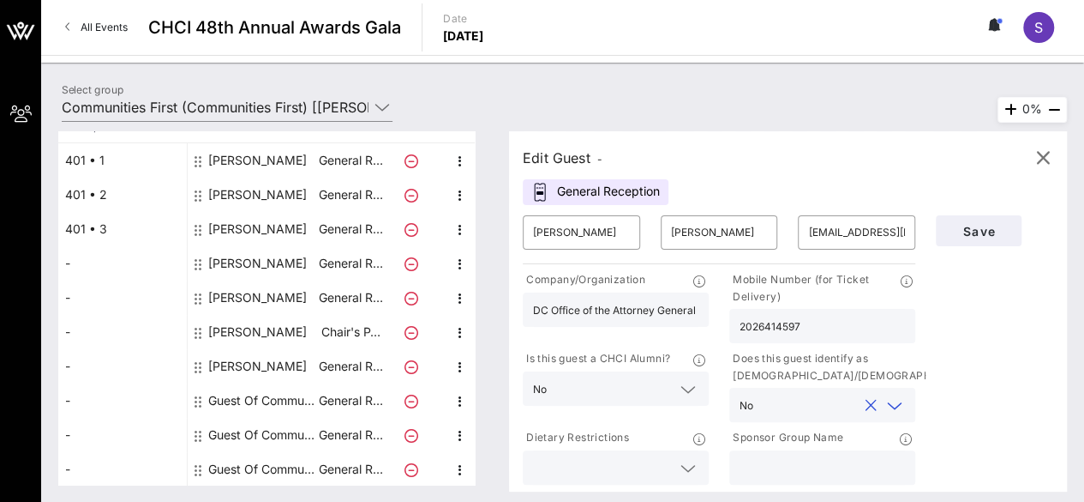
click at [769, 461] on input "text" at bounding box center [822, 467] width 165 height 22
type input "Communities First"
click at [978, 226] on span "Save" at bounding box center [979, 231] width 58 height 15
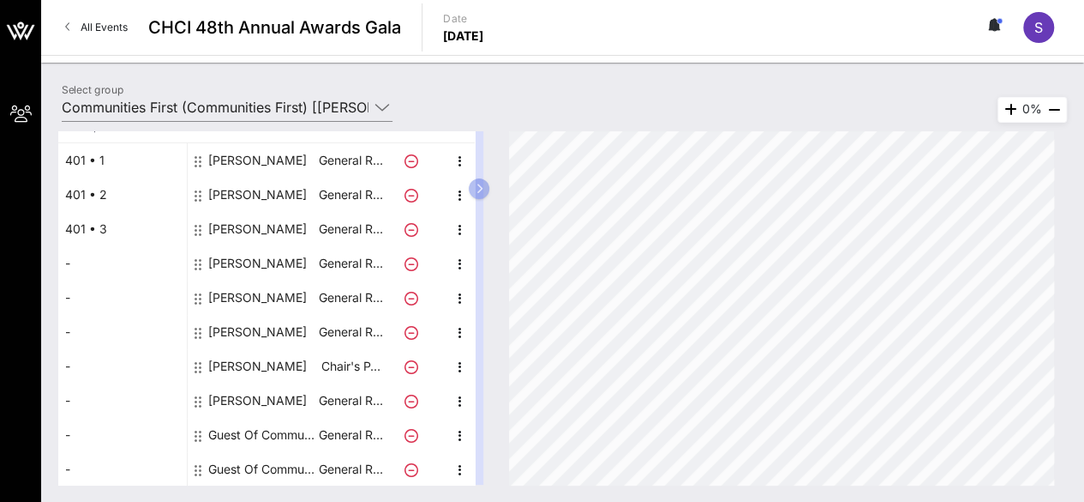
click at [245, 428] on div "Guest Of Communities First" at bounding box center [262, 435] width 108 height 34
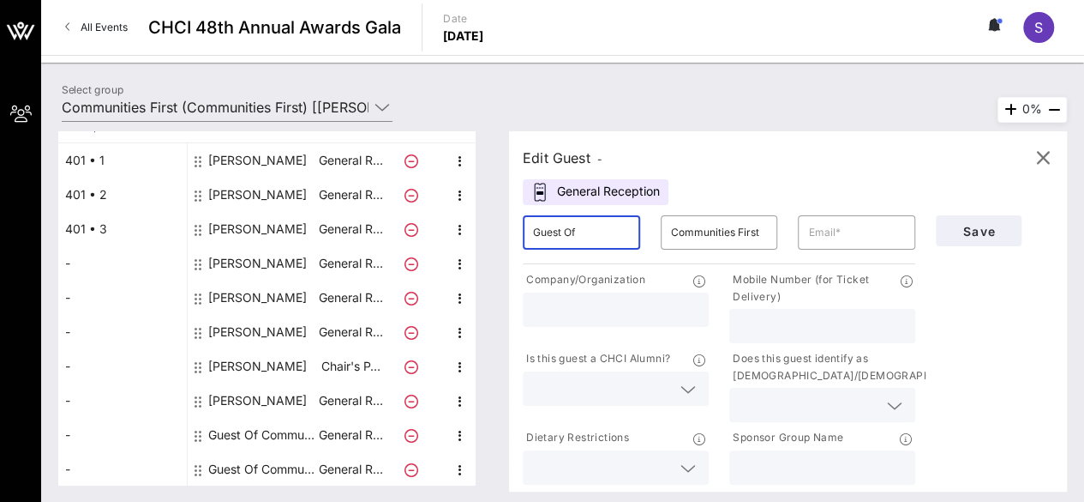
drag, startPoint x: 605, startPoint y: 227, endPoint x: 489, endPoint y: 227, distance: 116.6
click at [489, 227] on div "Total Tickets 10 Total Assigned 8 Total Unassigned 2 Need Help? Search Table, S…" at bounding box center [562, 307] width 1009 height 353
type input "[PERSON_NAME]"
click at [629, 293] on div at bounding box center [615, 309] width 165 height 34
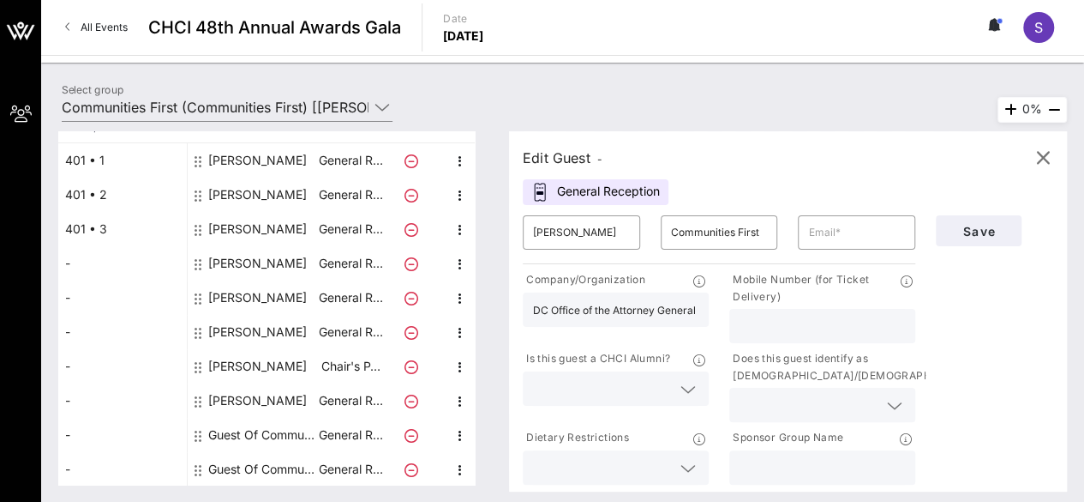
scroll to position [0, 3]
type input "DC Office of the Attorney General"
click at [634, 394] on input "text" at bounding box center [602, 388] width 138 height 22
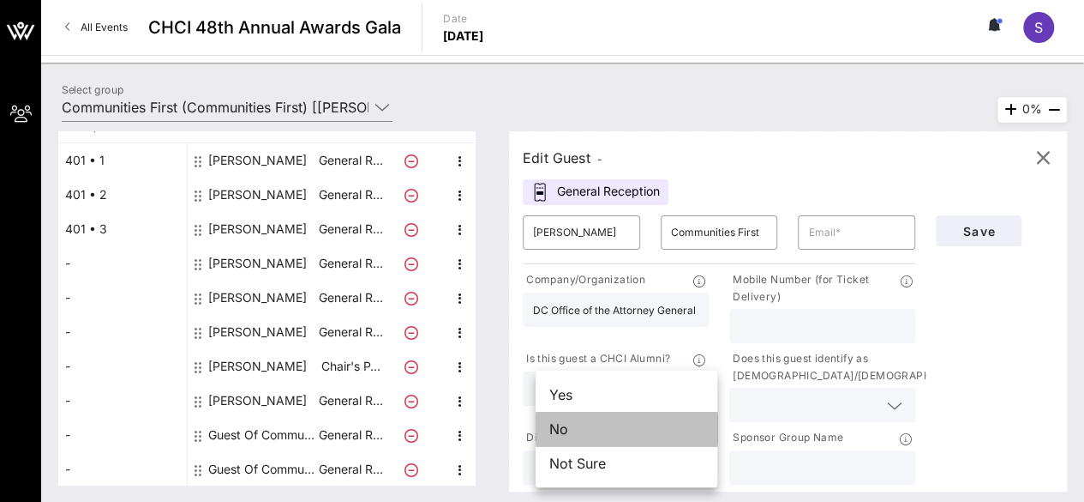
click at [640, 430] on div "No" at bounding box center [627, 429] width 182 height 34
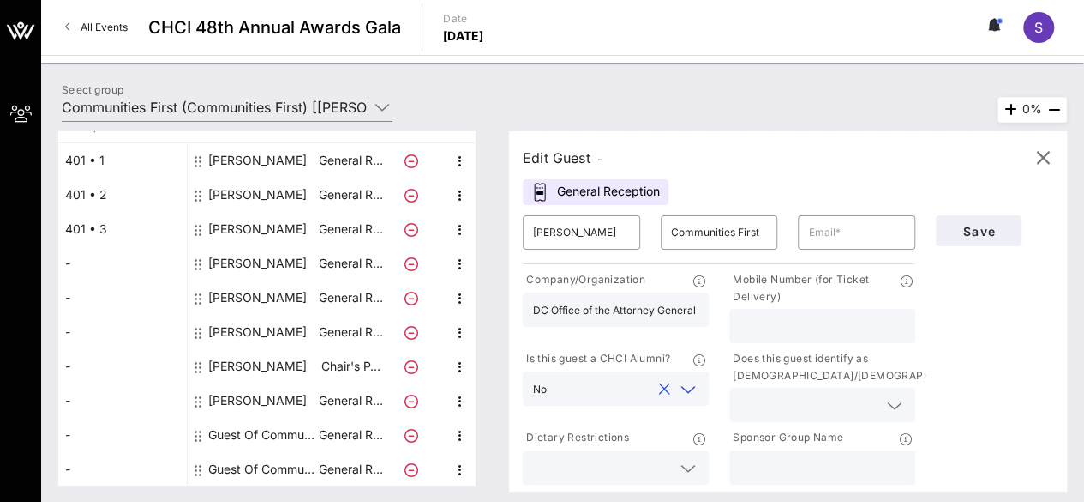
click at [801, 378] on p "Does this guest identify as [DEMOGRAPHIC_DATA]/[DEMOGRAPHIC_DATA]?" at bounding box center [857, 367] width 255 height 34
click at [809, 394] on input "text" at bounding box center [809, 405] width 138 height 22
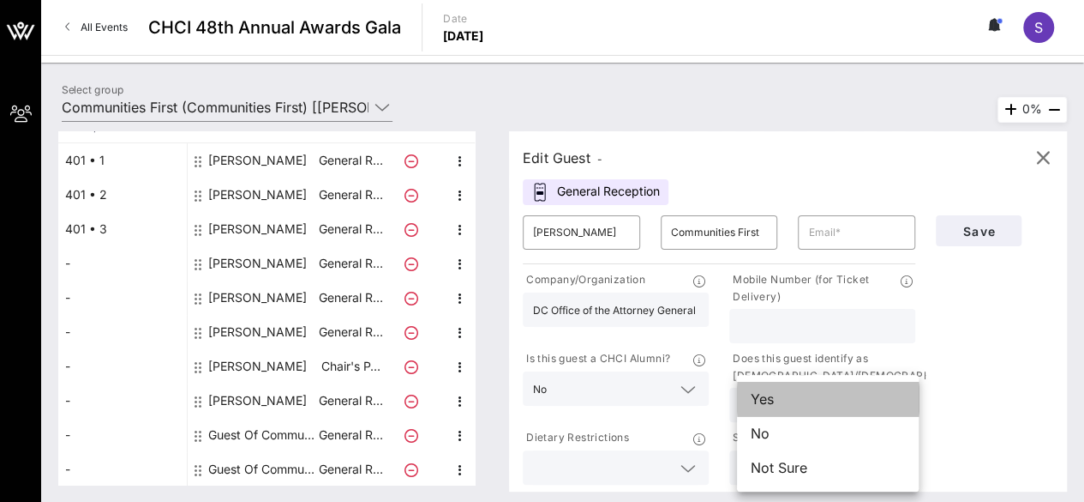
click at [809, 397] on div "Yes" at bounding box center [828, 398] width 182 height 34
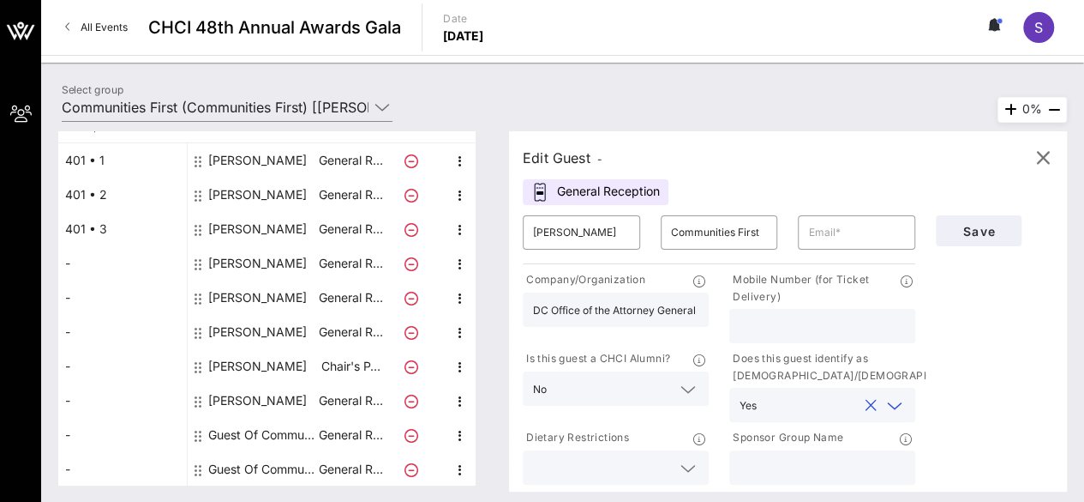
click at [826, 462] on input "text" at bounding box center [822, 467] width 165 height 22
type input "Communities First"
click at [725, 244] on input "Communities First" at bounding box center [719, 232] width 97 height 27
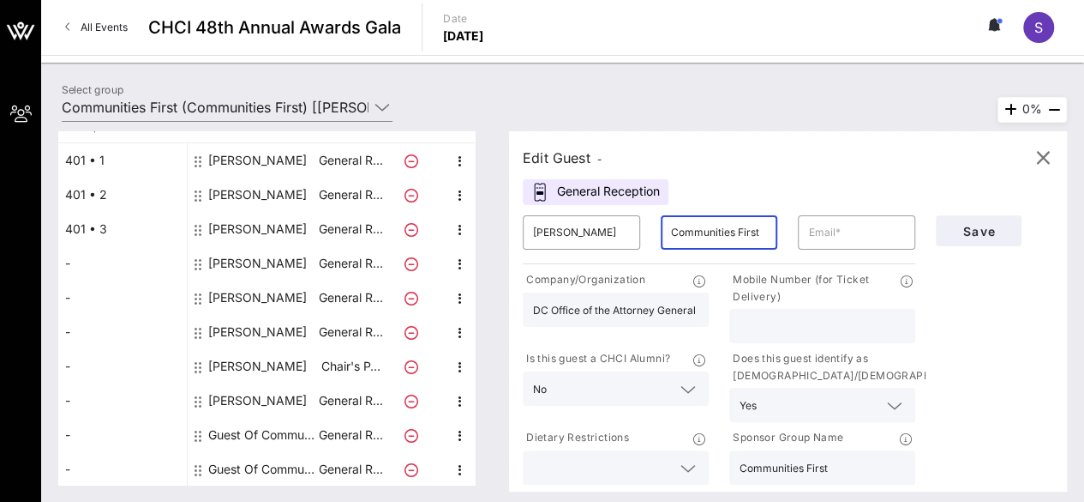
paste input "[PERSON_NAME]"
type input "[PERSON_NAME]"
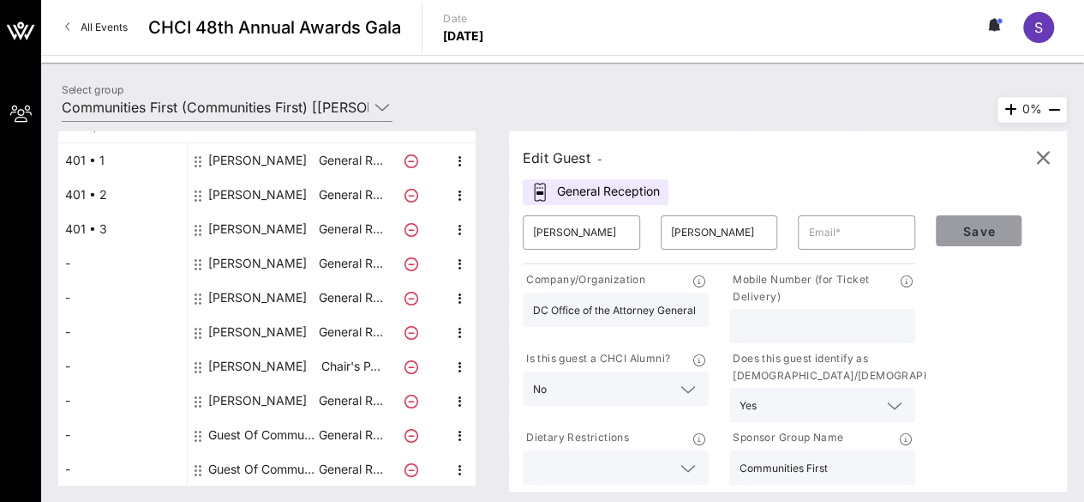
click at [975, 234] on span "Save" at bounding box center [979, 231] width 58 height 15
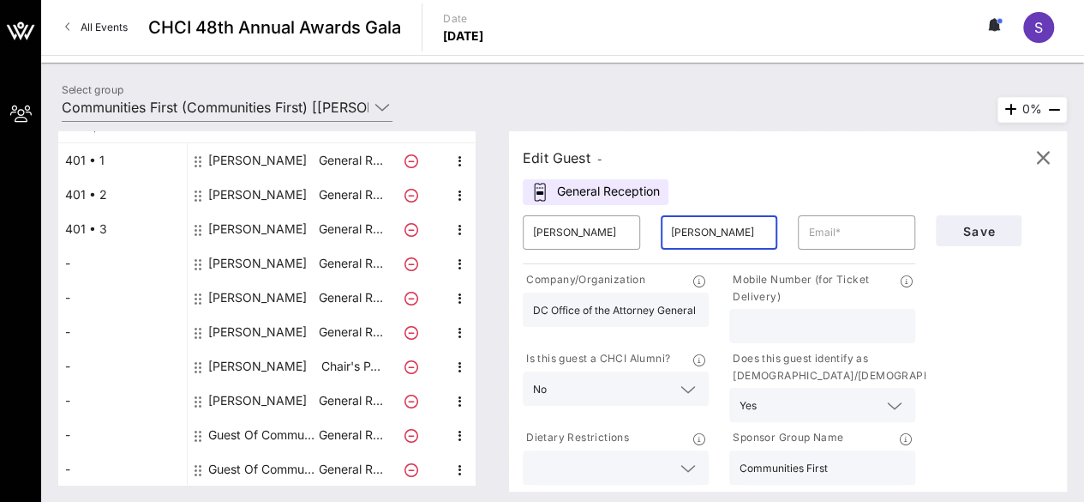
click at [700, 227] on input "[PERSON_NAME]" at bounding box center [719, 232] width 97 height 27
click at [830, 246] on div at bounding box center [856, 232] width 97 height 34
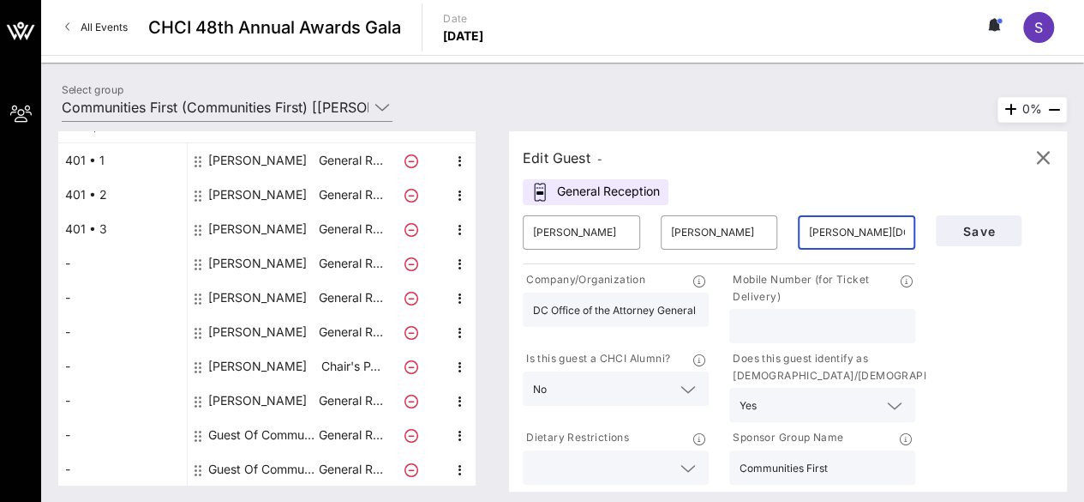
click at [845, 217] on div "[PERSON_NAME][DOMAIN_NAME]" at bounding box center [856, 232] width 97 height 34
type input "[PERSON_NAME][EMAIL_ADDRESS][PERSON_NAME][DOMAIN_NAME]"
click at [982, 236] on span "Save" at bounding box center [979, 231] width 58 height 15
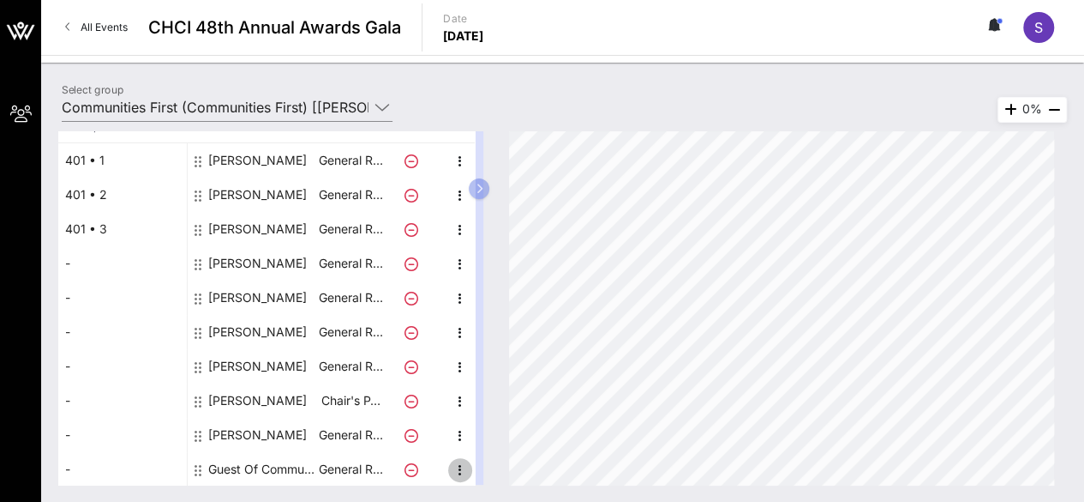
click at [461, 469] on icon "button" at bounding box center [460, 470] width 21 height 21
click at [1003, 112] on icon "button" at bounding box center [1010, 109] width 21 height 21
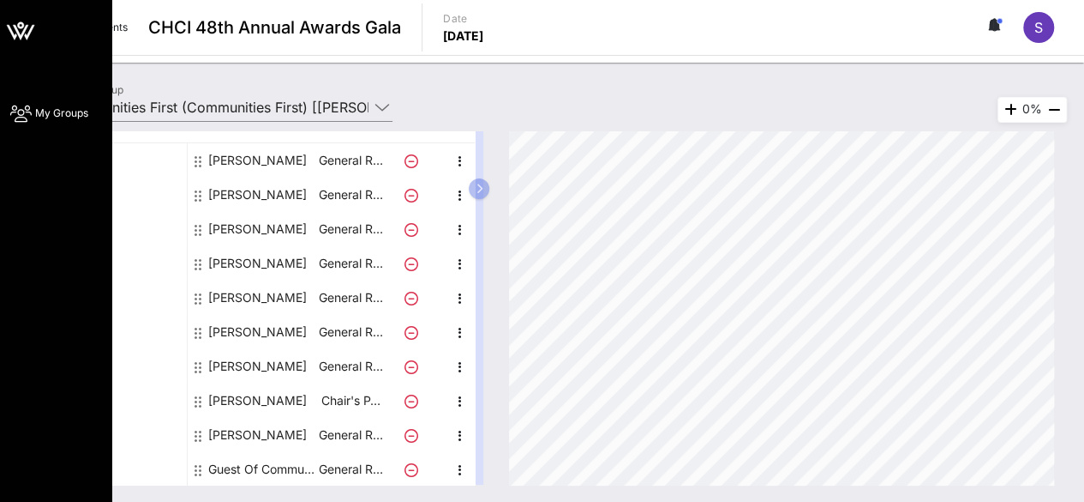
click at [27, 114] on icon at bounding box center [20, 113] width 21 height 3
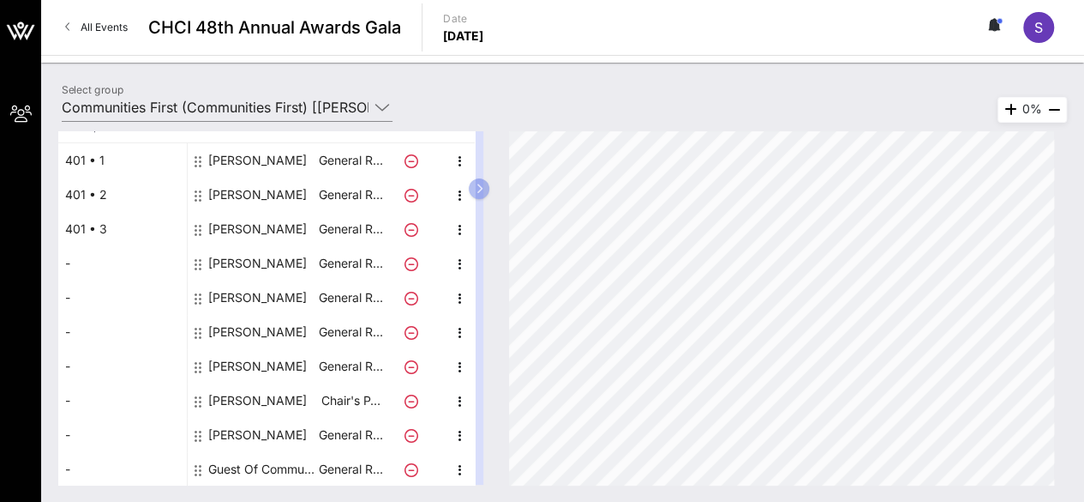
click at [123, 32] on span "All Events" at bounding box center [104, 27] width 47 height 13
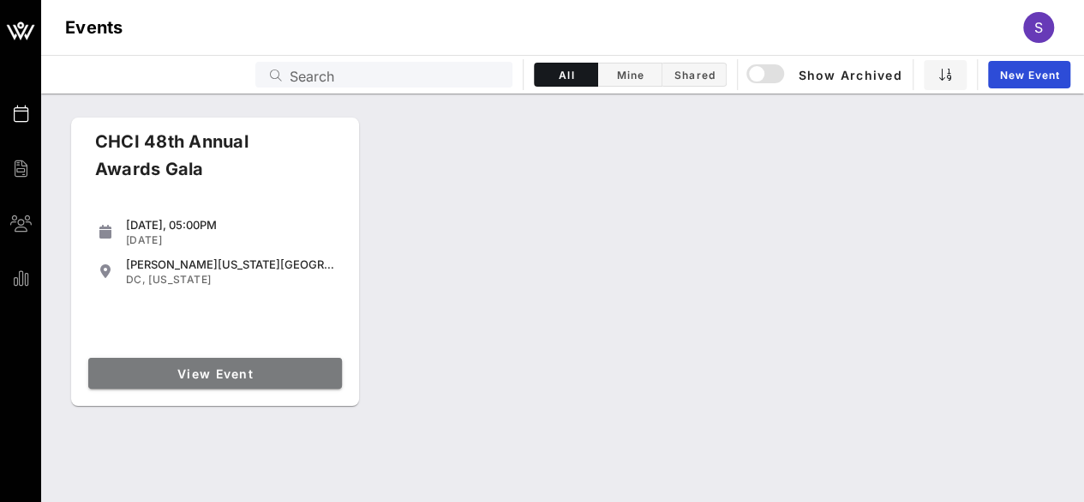
click at [266, 373] on span "View Event" at bounding box center [215, 373] width 240 height 15
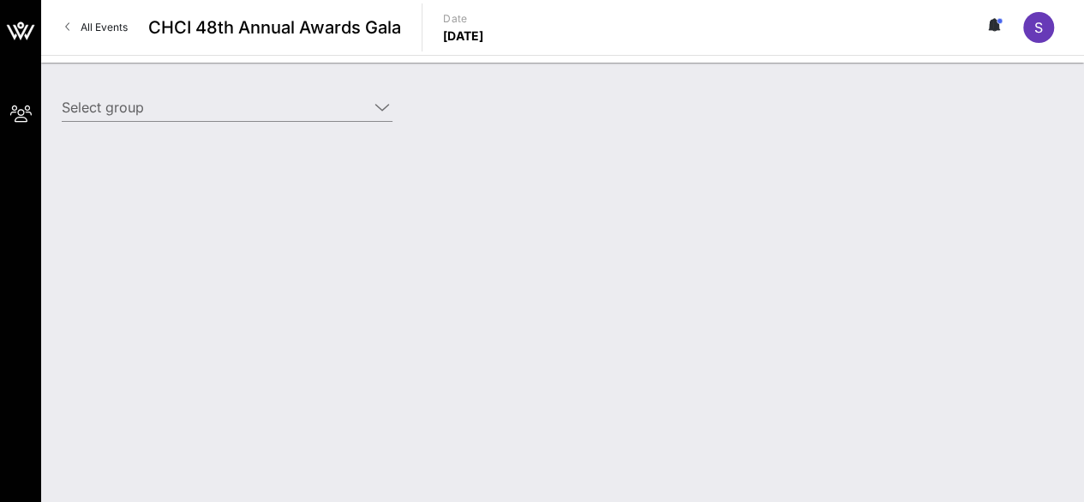
type input "Communities First (Communities First) [[PERSON_NAME], [EMAIL_ADDRESS][DOMAIN_NA…"
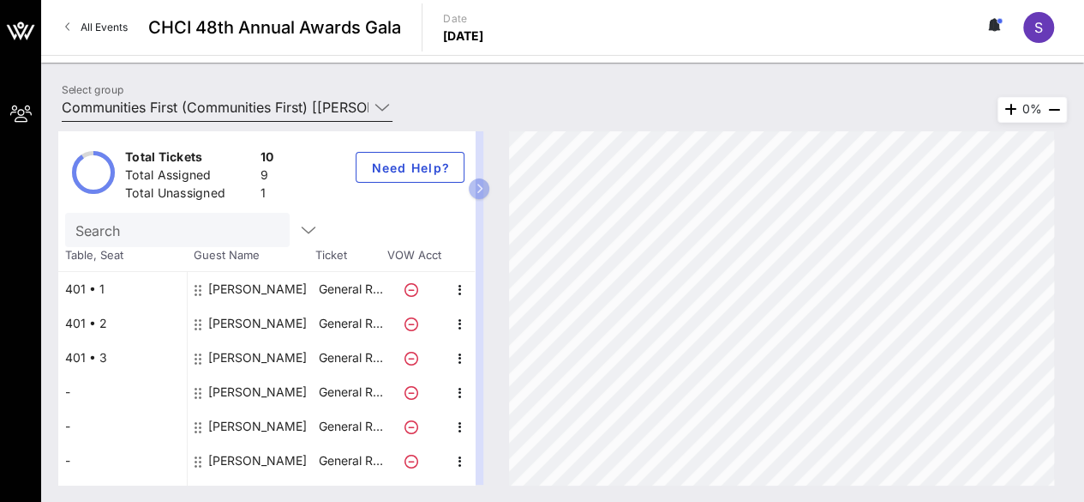
click at [352, 105] on input "Communities First (Communities First) [[PERSON_NAME], [EMAIL_ADDRESS][DOMAIN_NA…" at bounding box center [215, 106] width 307 height 27
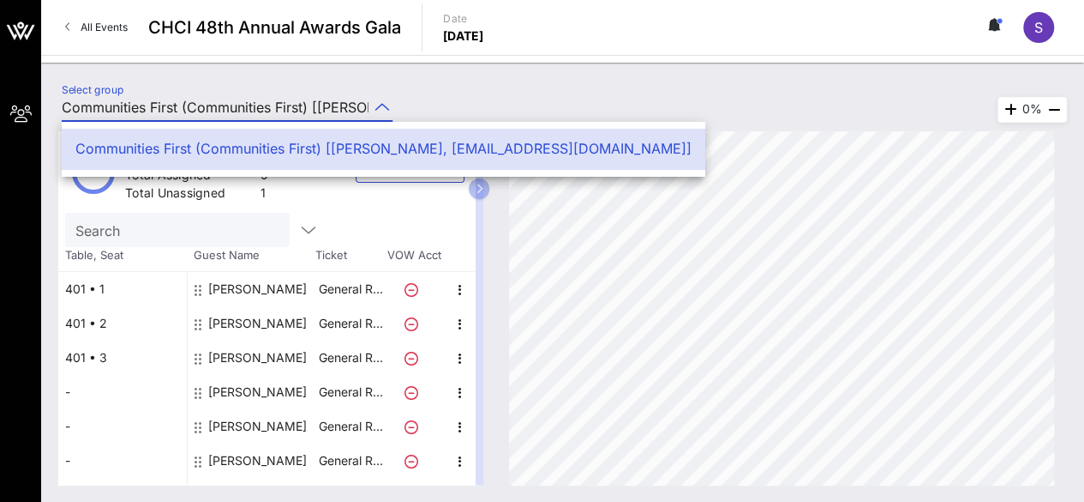
click at [533, 82] on div "Select group Communities First (Communities First) [[PERSON_NAME], [EMAIL_ADDRE…" at bounding box center [562, 110] width 1023 height 60
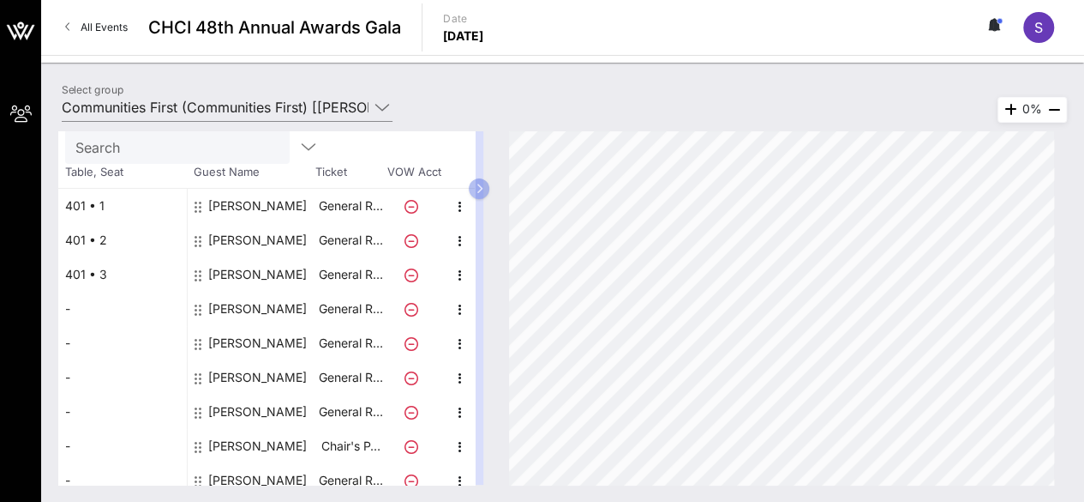
scroll to position [129, 0]
